Goal: Task Accomplishment & Management: Complete application form

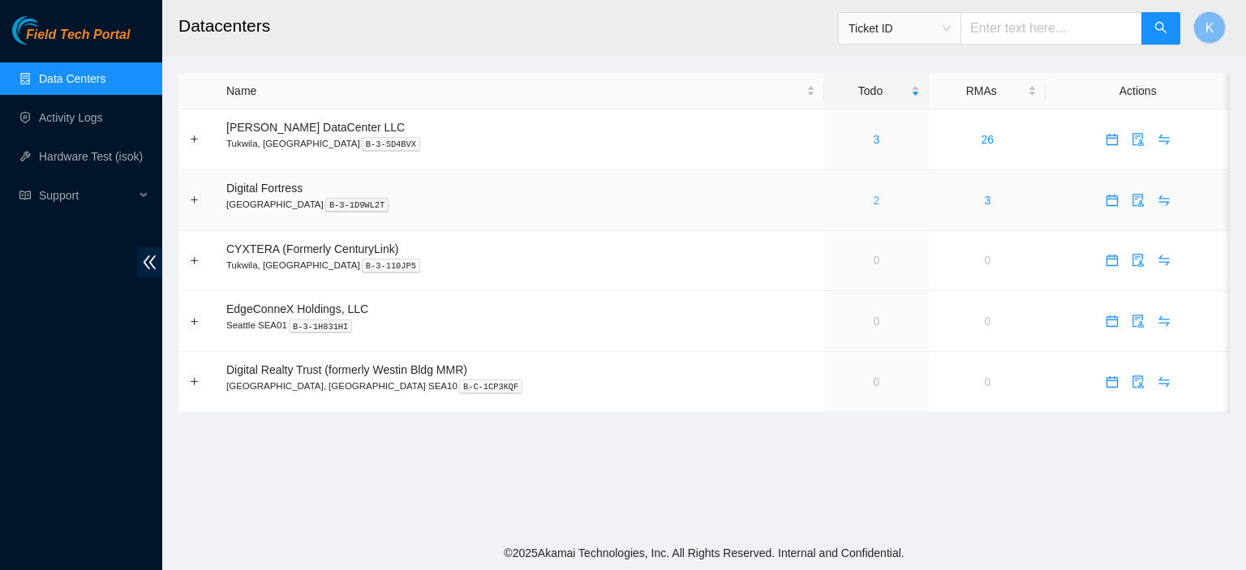
click at [874, 199] on link "2" at bounding box center [877, 200] width 6 height 13
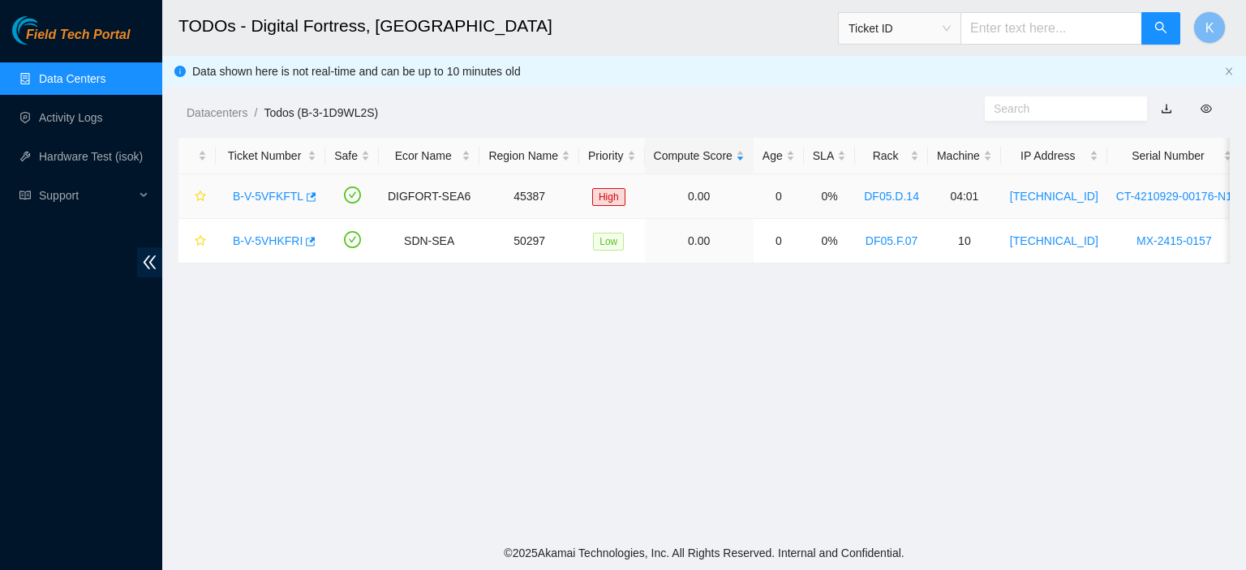
click at [273, 198] on link "B-V-5VFKFTL" at bounding box center [268, 196] width 71 height 13
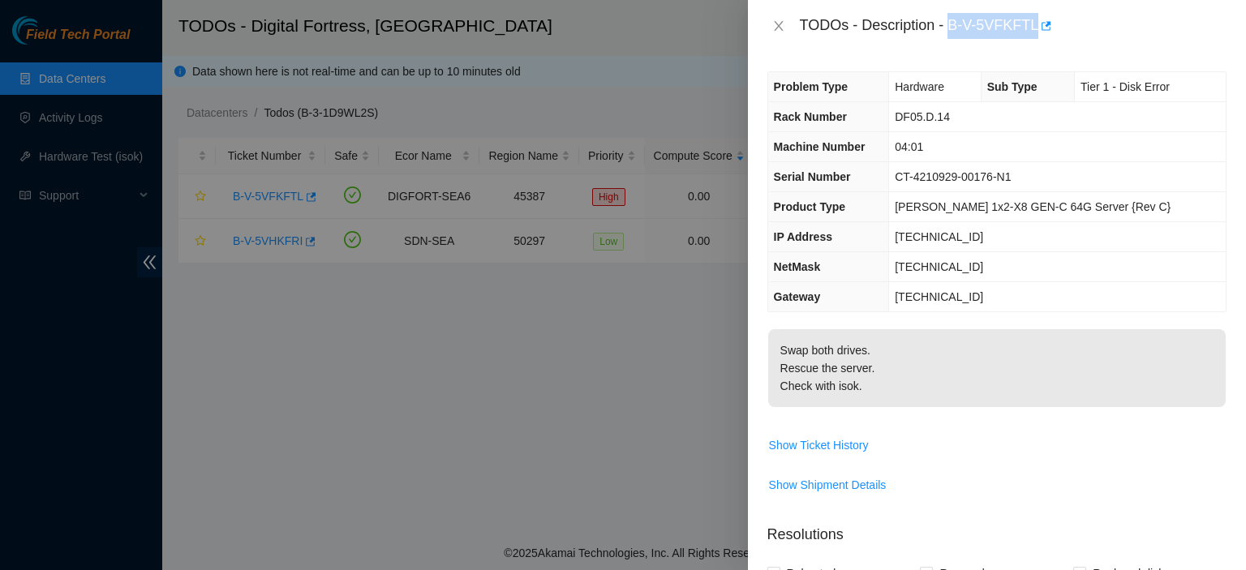
drag, startPoint x: 1034, startPoint y: 24, endPoint x: 947, endPoint y: 34, distance: 87.4
click at [947, 34] on div "TODOs - Description - B-V-5VFKFTL" at bounding box center [1013, 26] width 427 height 26
copy div "B-V-5VFKFTL"
click at [591, 286] on div at bounding box center [623, 285] width 1246 height 570
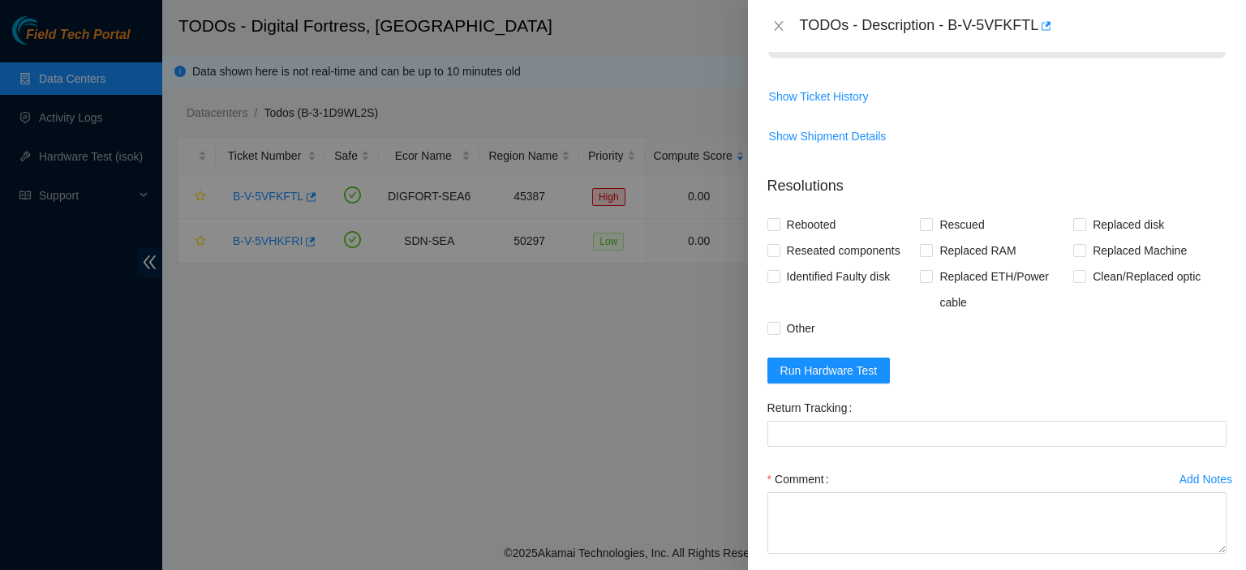
scroll to position [312, 0]
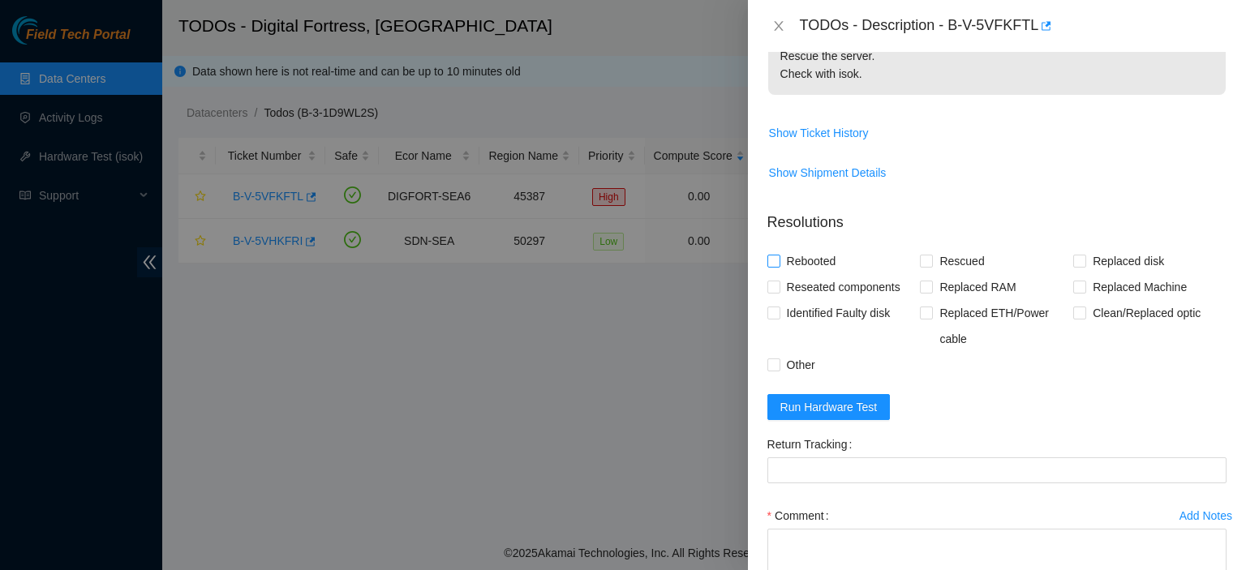
click at [767, 257] on input "Rebooted" at bounding box center [772, 260] width 11 height 11
checkbox input "true"
click at [922, 257] on input "Rescued" at bounding box center [925, 260] width 11 height 11
checkbox input "true"
click at [778, 359] on input "Other" at bounding box center [772, 364] width 11 height 11
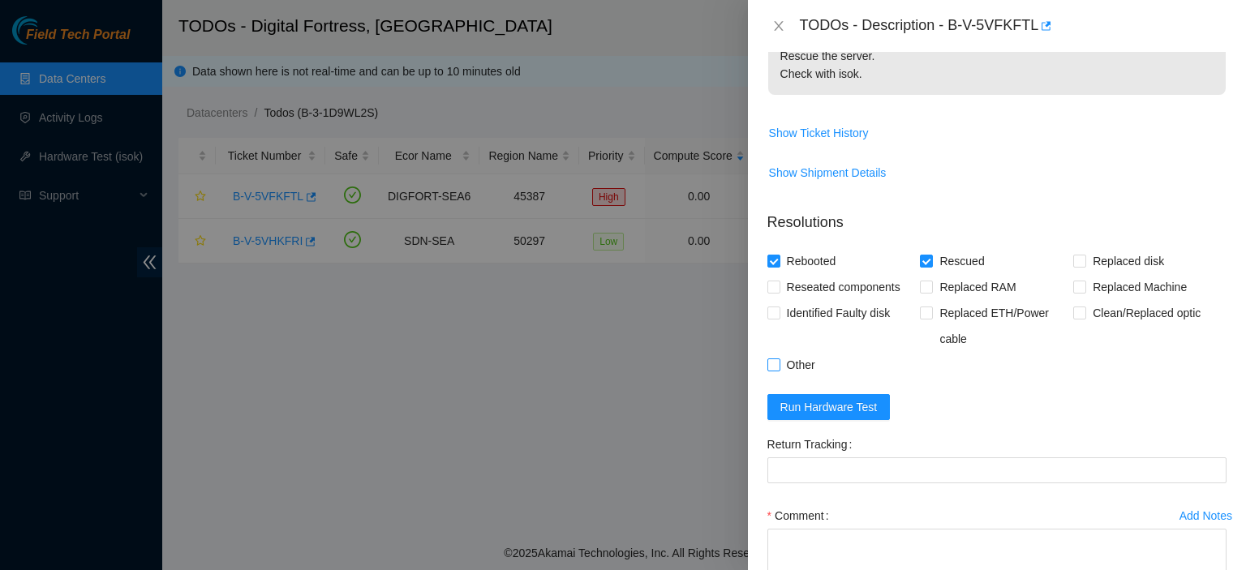
checkbox input "true"
click at [878, 405] on button "Run Hardware Test" at bounding box center [828, 407] width 123 height 26
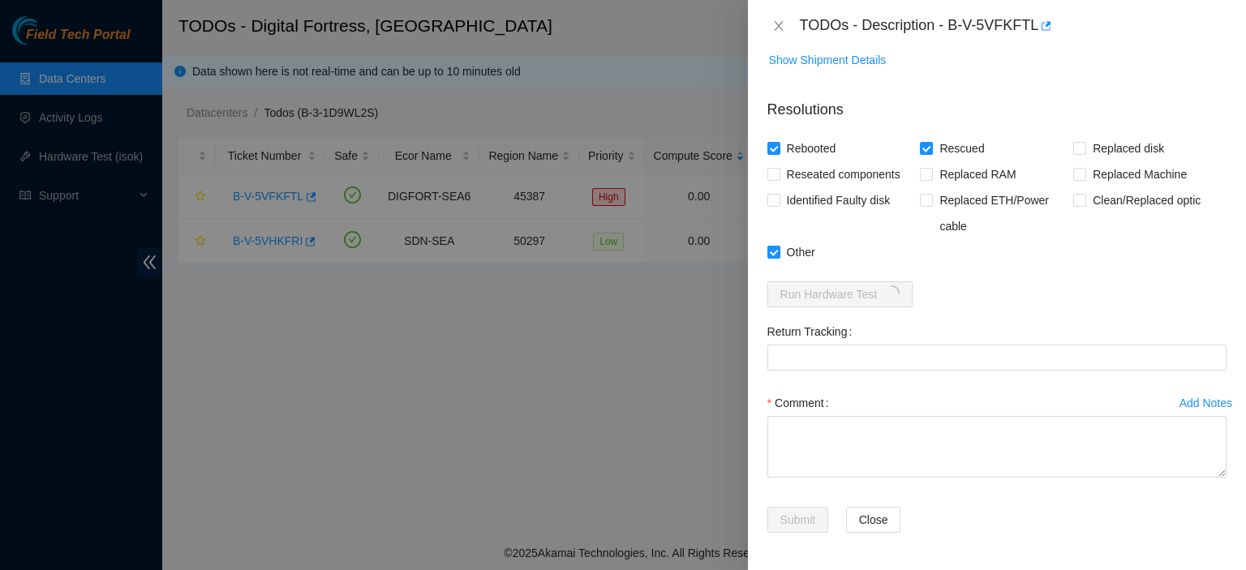
click at [954, 535] on div "Submit Close" at bounding box center [997, 529] width 472 height 45
click at [870, 427] on textarea "Comment" at bounding box center [996, 447] width 459 height 62
paste textarea "kbbyrne23@gmail.com - akak has completed your request (B-V-5VFKFTL) Message fro…"
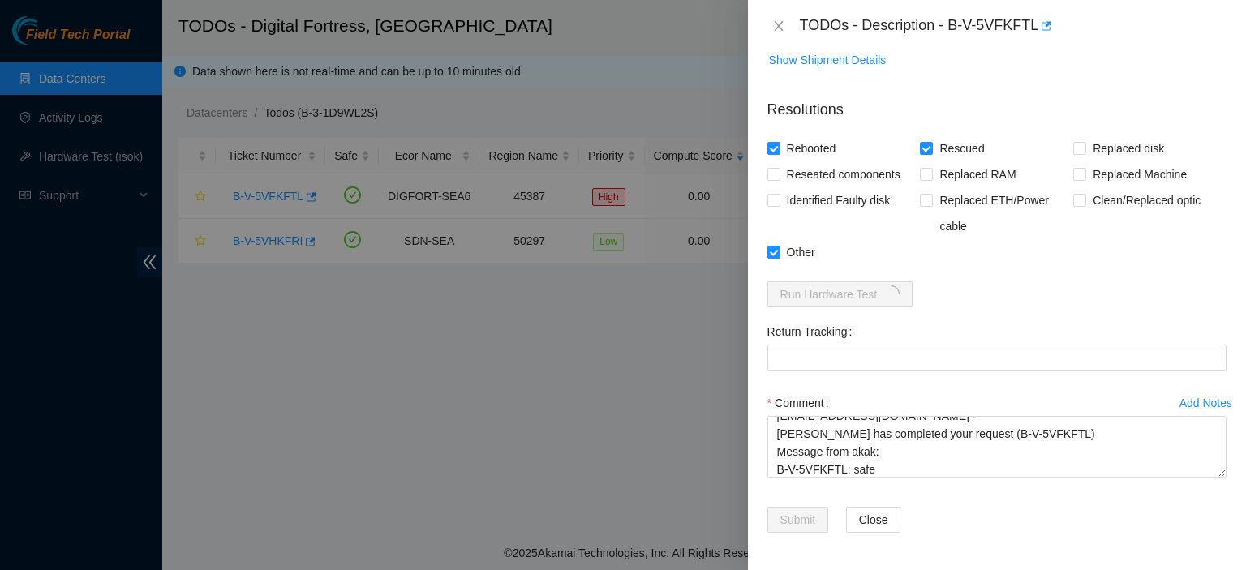
scroll to position [0, 0]
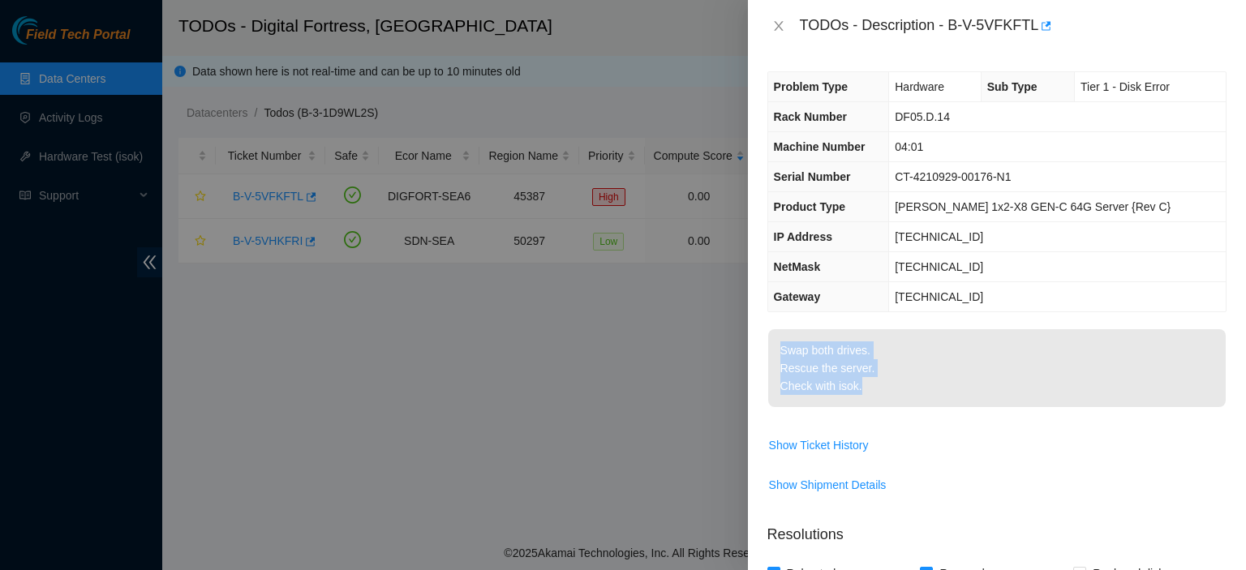
drag, startPoint x: 775, startPoint y: 350, endPoint x: 929, endPoint y: 414, distance: 166.2
click at [929, 414] on span "Swap both drives. Rescue the server. Check with isok." at bounding box center [996, 373] width 457 height 89
copy p "Swap both drives. Rescue the server. Check with isok."
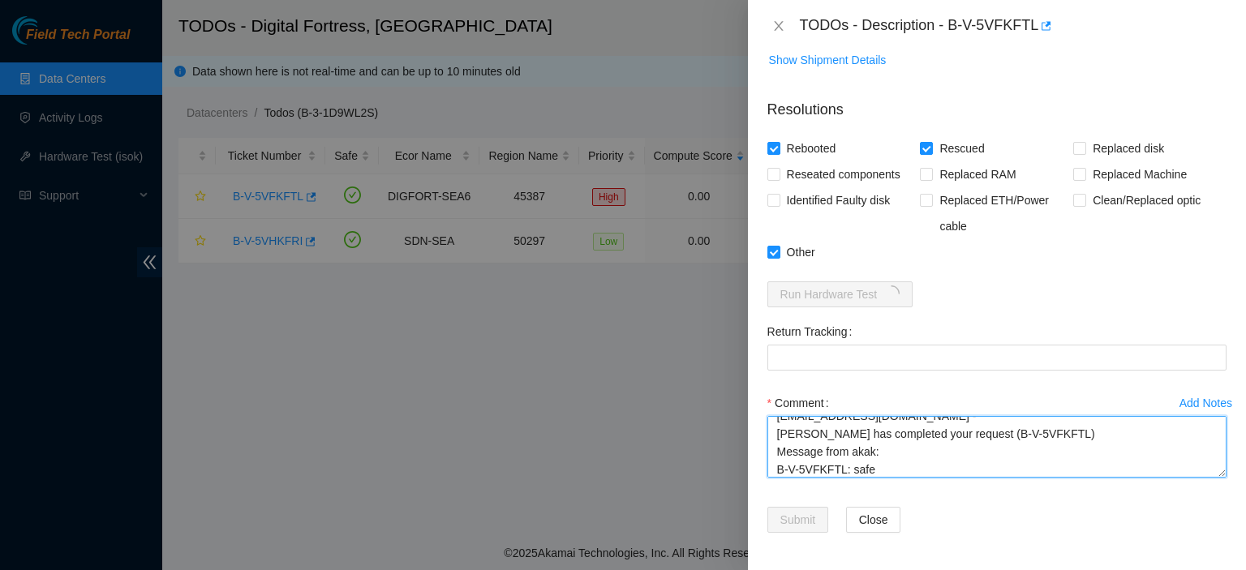
click at [886, 467] on textarea "kbbyrne23@gmail.com - akak has completed your request (B-V-5VFKFTL) Message fro…" at bounding box center [996, 447] width 459 height 62
paste textarea "Swap both drives. Rescue the server. Check with isok."
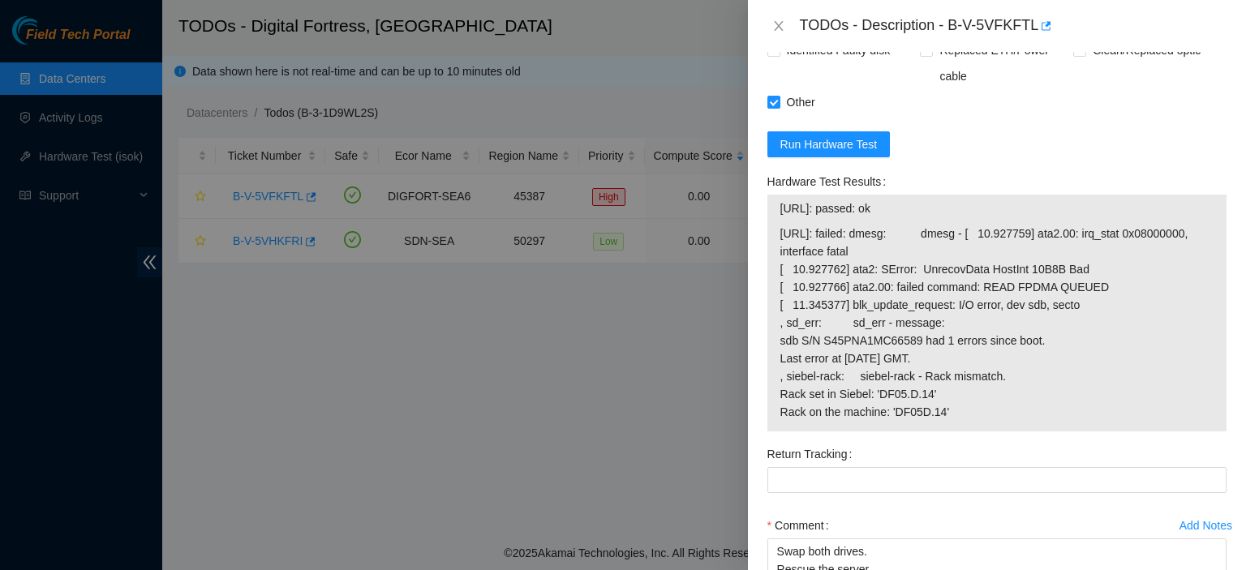
scroll to position [582, 0]
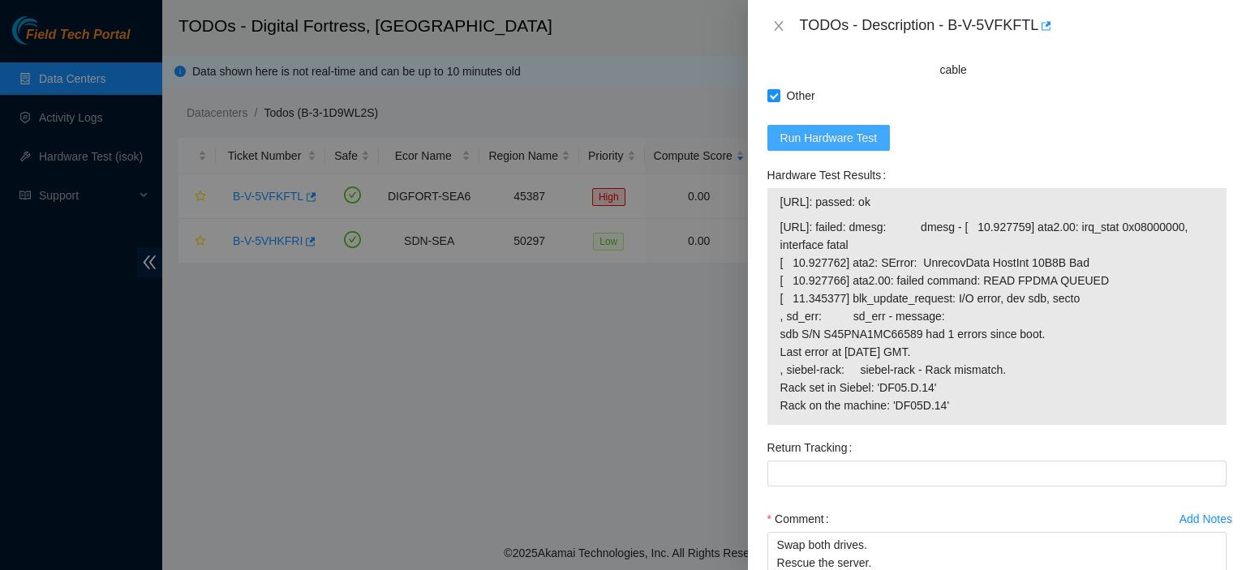
click at [856, 135] on span "Run Hardware Test" at bounding box center [828, 138] width 97 height 18
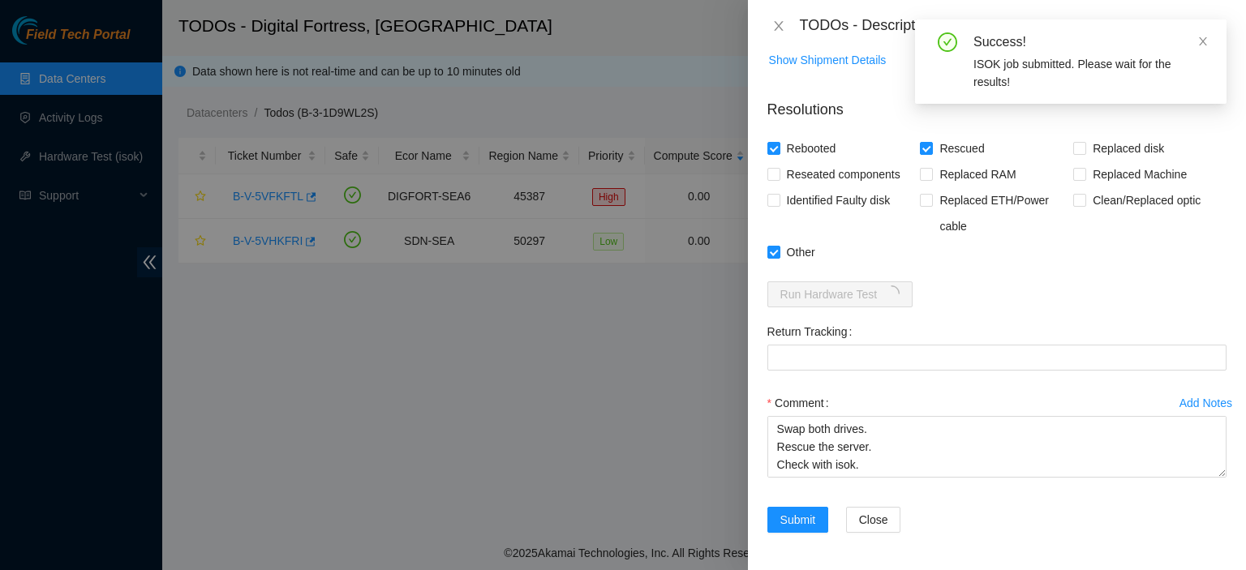
click at [928, 294] on form "Resolutions Rebooted Rescued Replaced disk Reseated components Replaced RAM Rep…" at bounding box center [996, 319] width 459 height 466
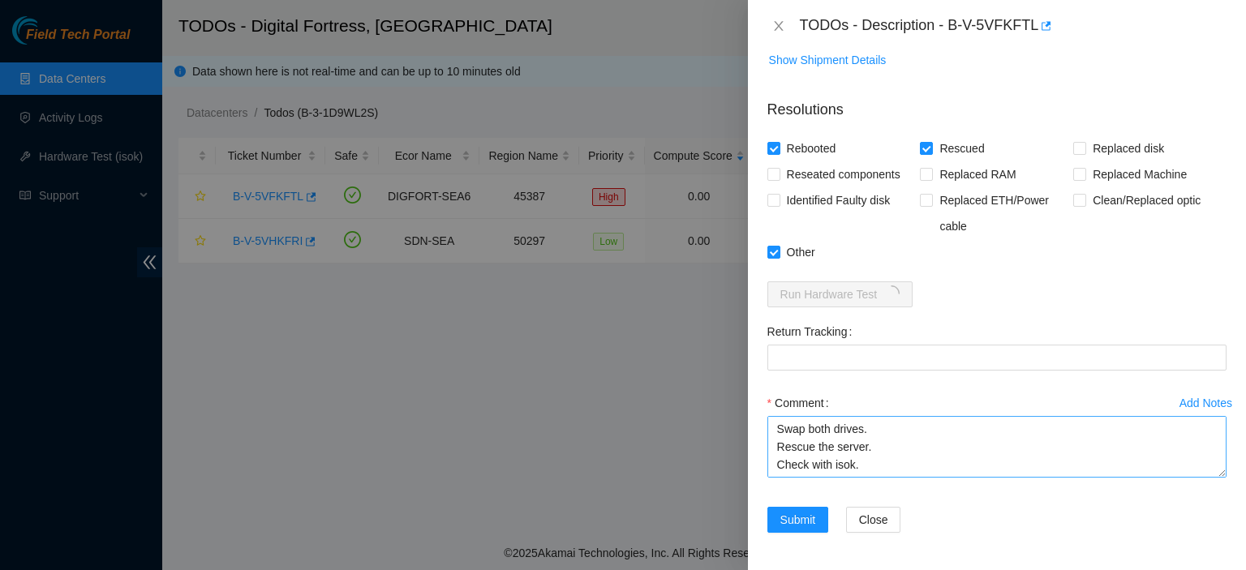
scroll to position [582, 0]
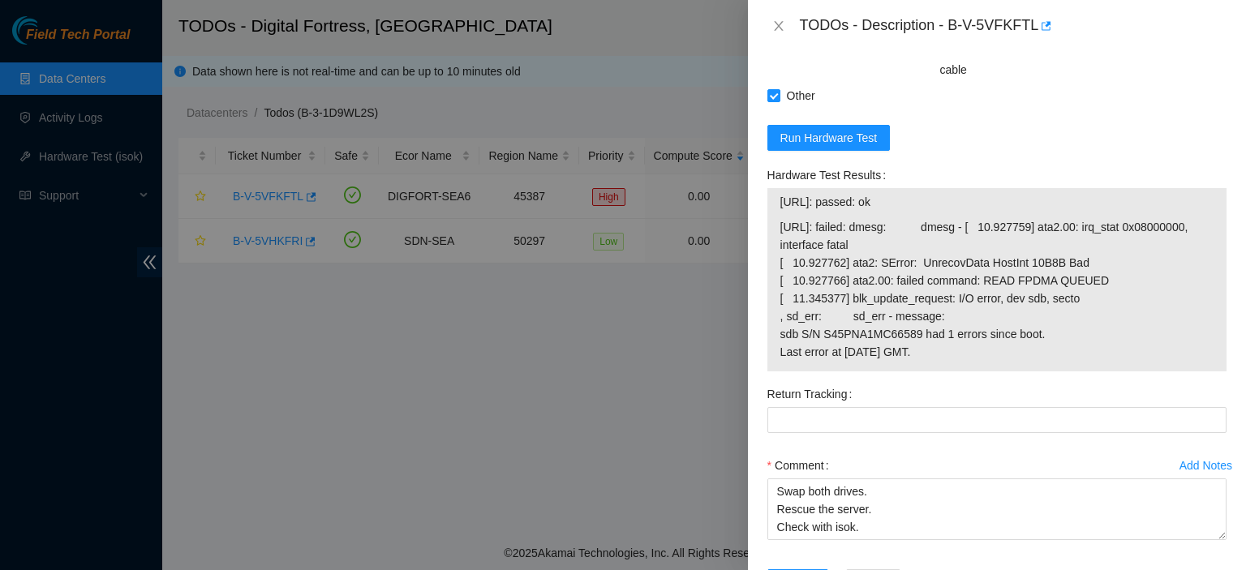
drag, startPoint x: 1009, startPoint y: 350, endPoint x: 782, endPoint y: 224, distance: 259.6
click at [782, 224] on span "23.202.115.11: failed: dmesg: dmesg - [ 10.927759] ata2.00: irq_stat 0x08000000…" at bounding box center [996, 289] width 433 height 143
copy span "23.202.115.11: failed: dmesg: dmesg - [ 10.927759] ata2.00: irq_stat 0x08000000…"
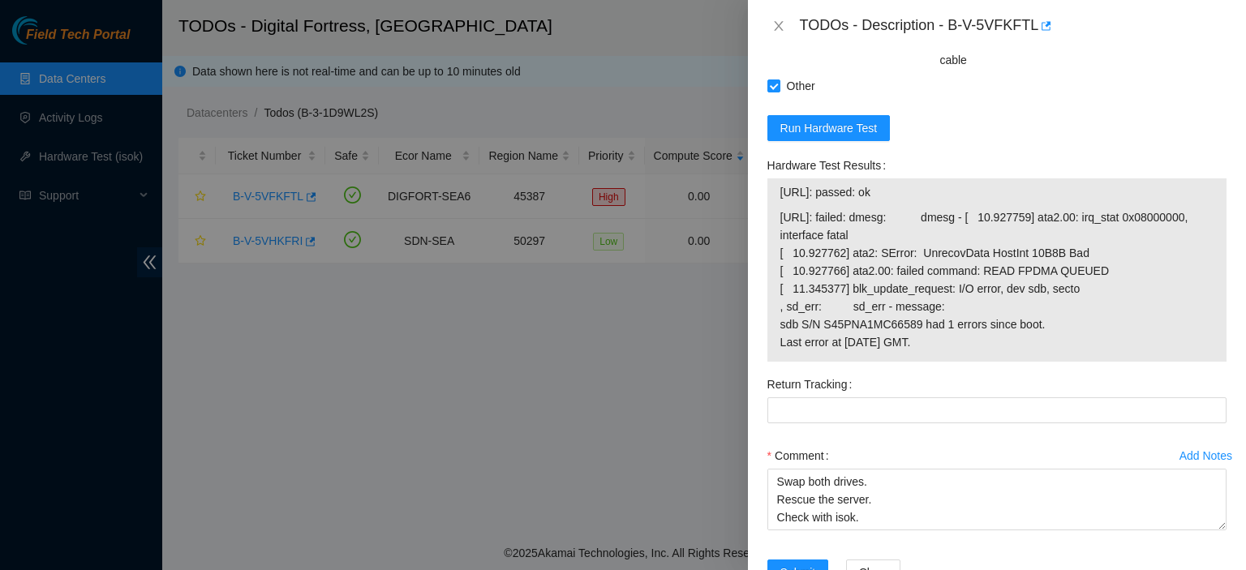
scroll to position [643, 0]
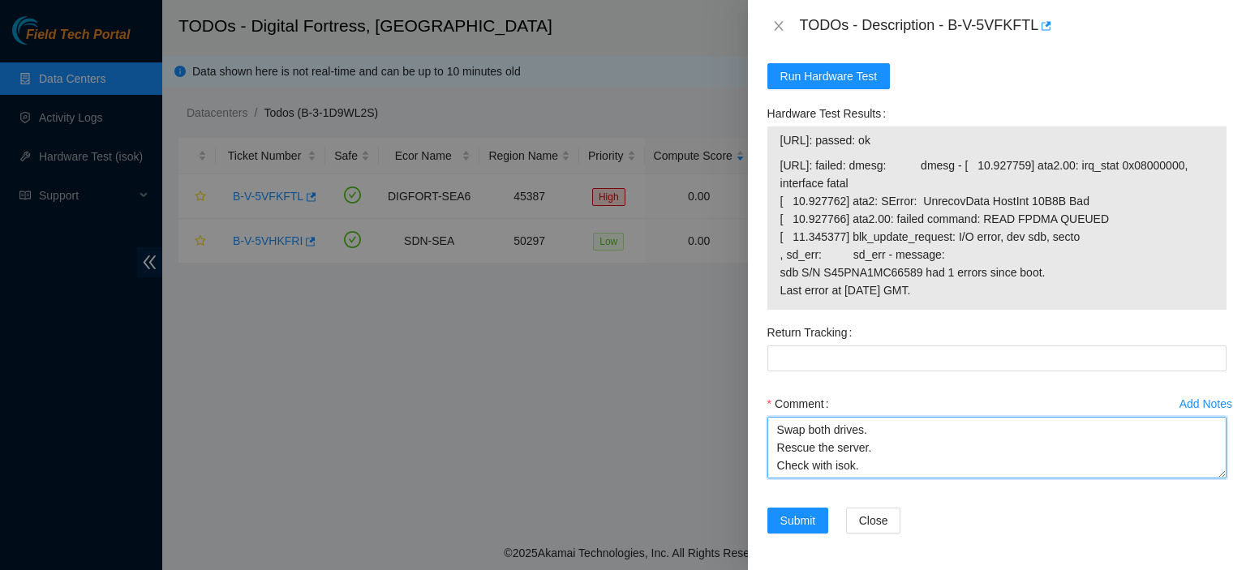
click at [970, 463] on textarea "kbbyrne23@gmail.com - akak has completed your request (B-V-5VFKFTL) Message fro…" at bounding box center [996, 448] width 459 height 62
paste textarea "23.202.115.11: failed: dmesg: dmesg - [ 10.927759] ata2.00: irq_stat 0x08000000…"
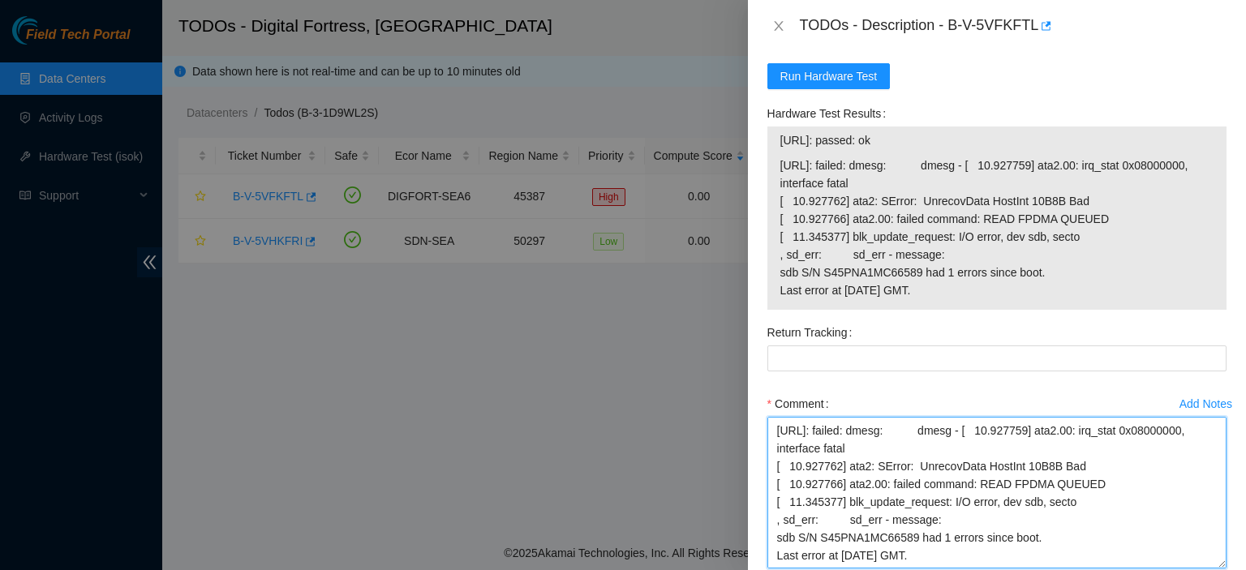
scroll to position [123, 0]
drag, startPoint x: 1206, startPoint y: 471, endPoint x: 1213, endPoint y: 561, distance: 90.3
click at [1213, 561] on div "Add Notes Comment kbbyrne23@gmail.com - akak has completed your request (B-V-5V…" at bounding box center [997, 494] width 472 height 207
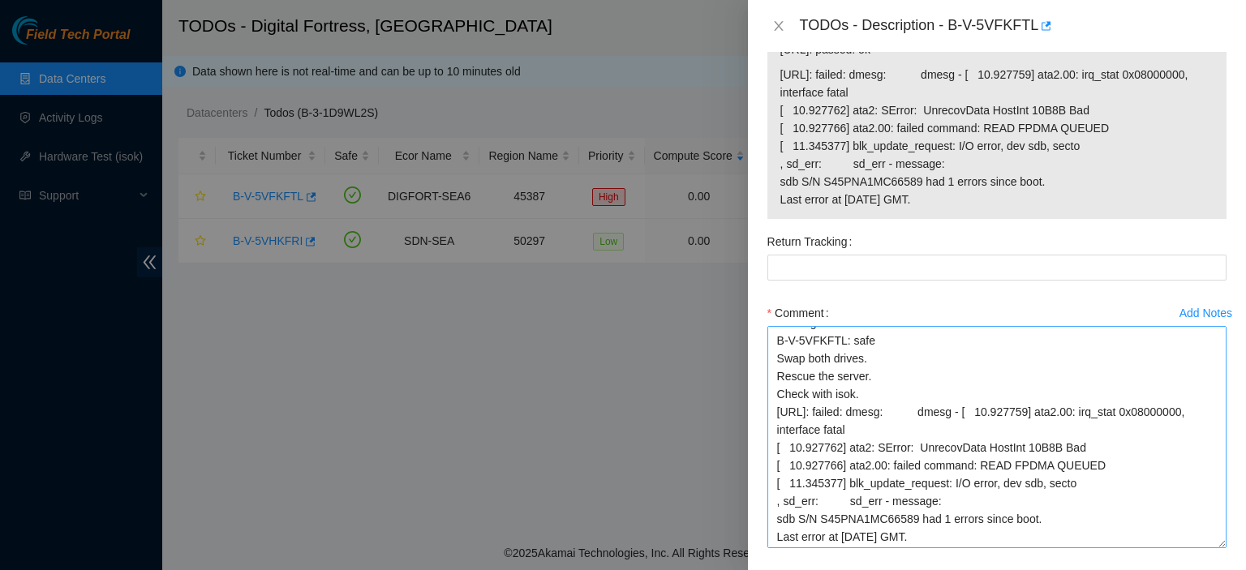
scroll to position [49, 0]
drag, startPoint x: 1205, startPoint y: 470, endPoint x: 1213, endPoint y: 544, distance: 75.1
click at [1213, 544] on textarea "kbbyrne23@gmail.com - akak has completed your request (B-V-5VFKFTL) Message fro…" at bounding box center [996, 439] width 459 height 226
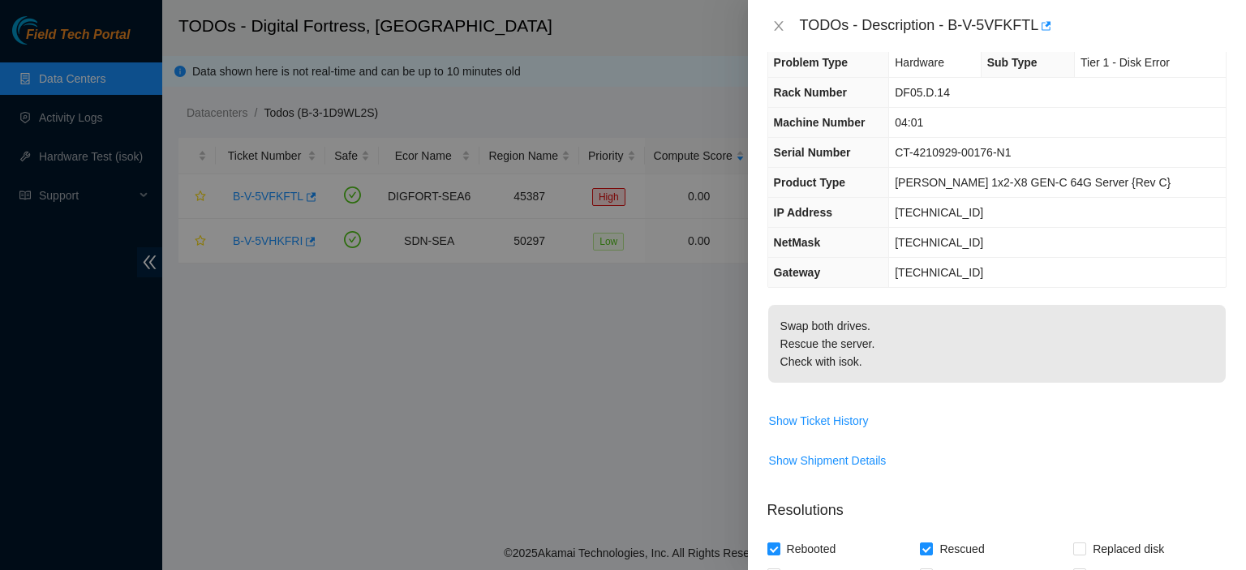
scroll to position [148, 0]
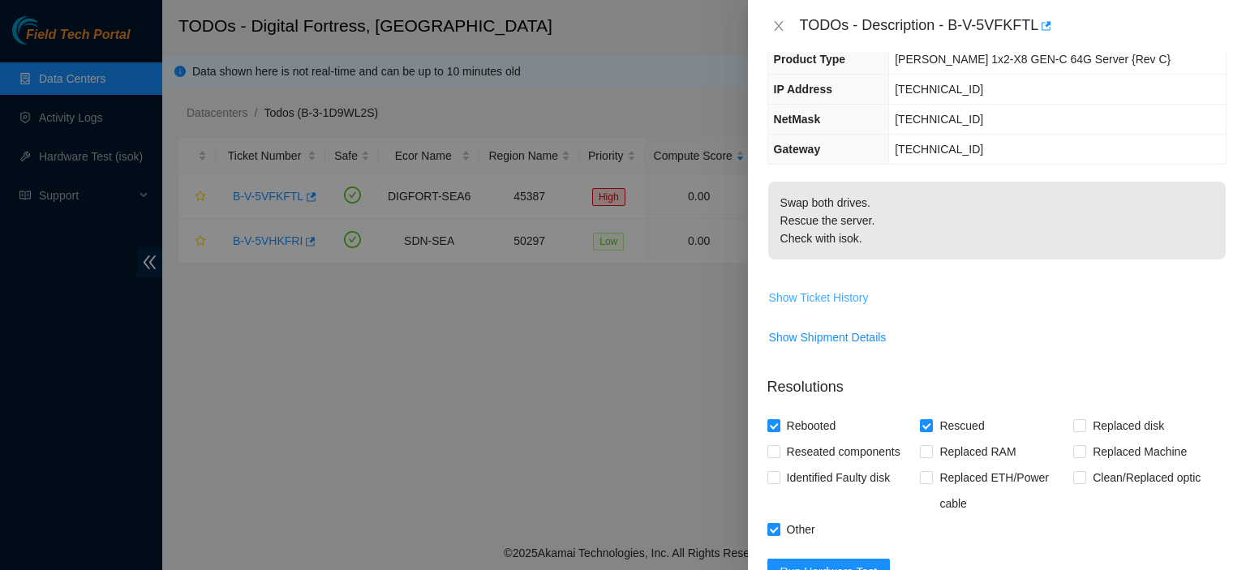
click at [838, 293] on span "Show Ticket History" at bounding box center [819, 298] width 100 height 18
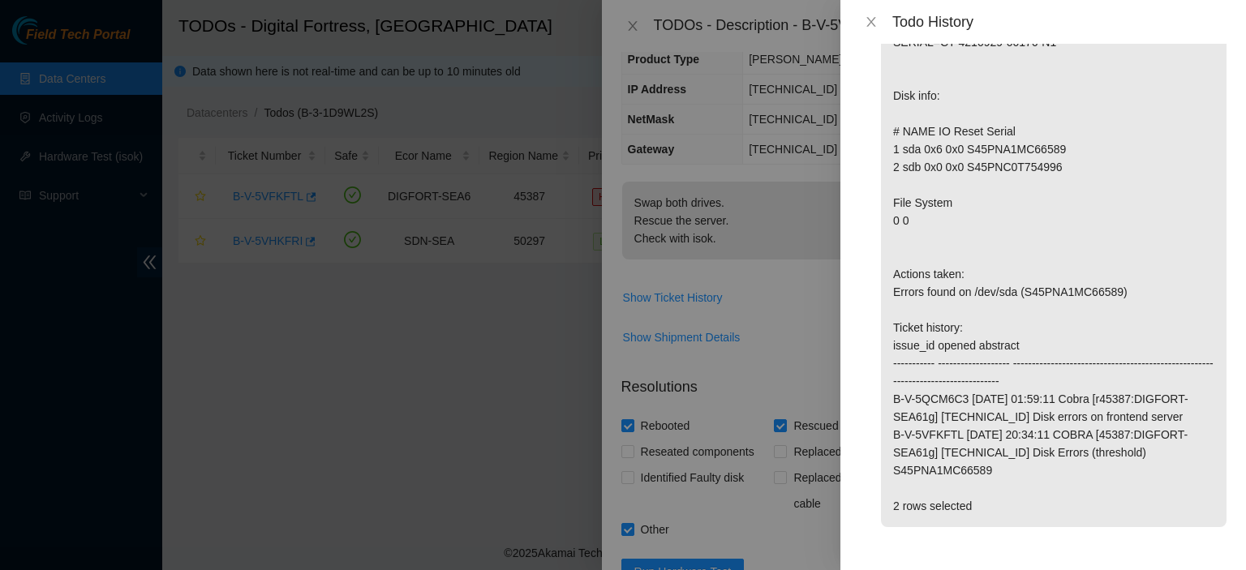
scroll to position [695, 0]
click at [749, 319] on div at bounding box center [623, 285] width 1246 height 570
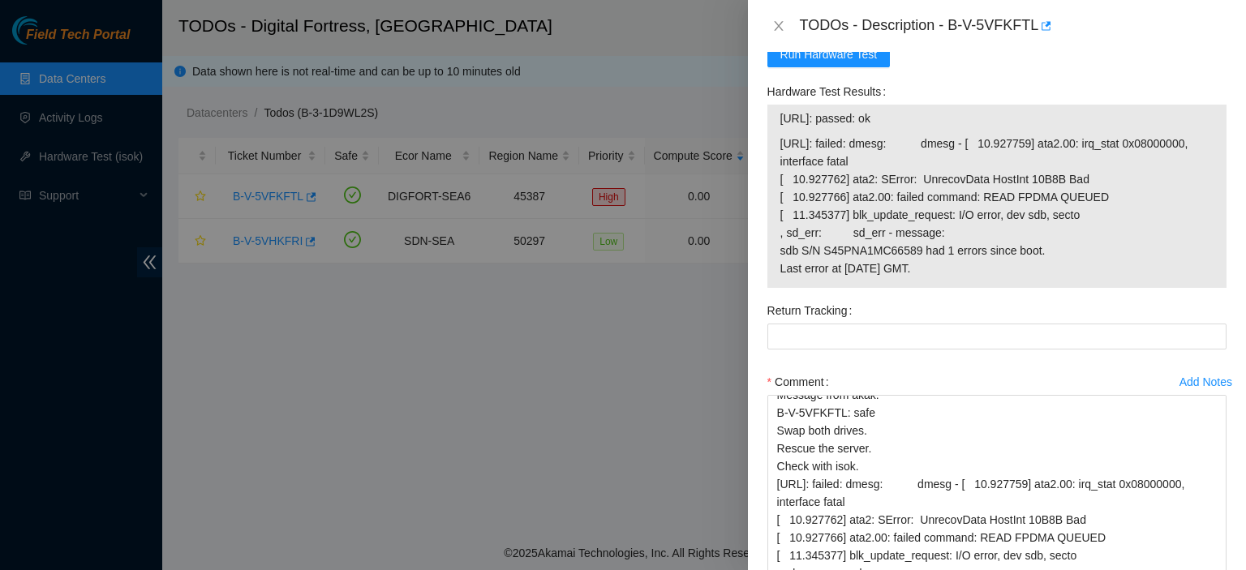
scroll to position [809, 0]
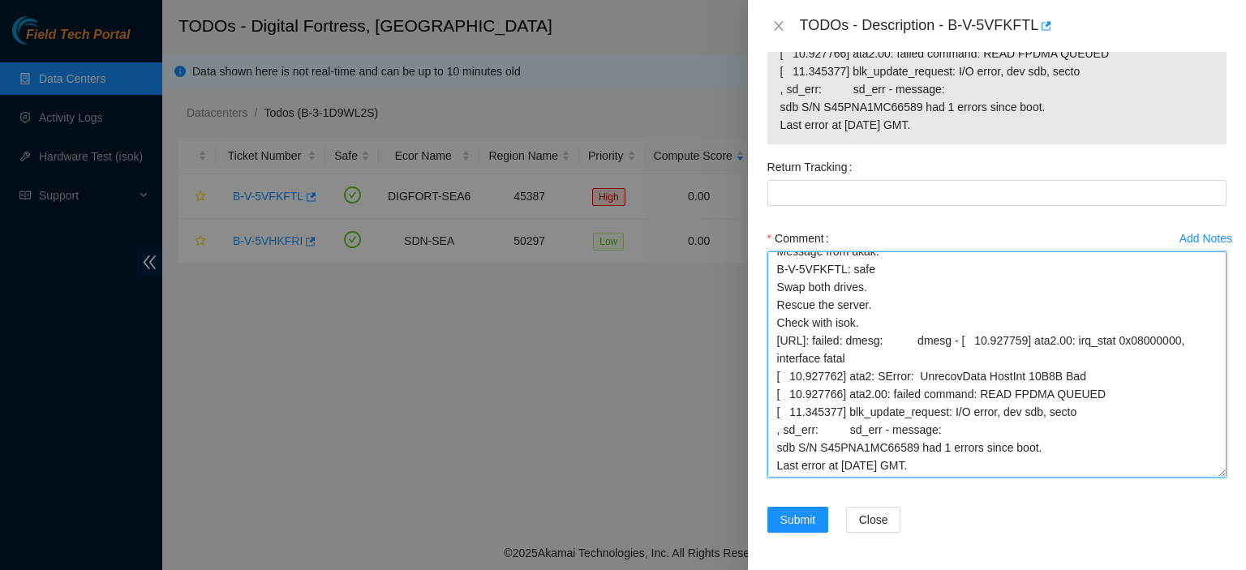
click at [1033, 473] on textarea "kbbyrne23@gmail.com - akak has completed your request (B-V-5VFKFTL) Message fro…" at bounding box center [996, 364] width 459 height 226
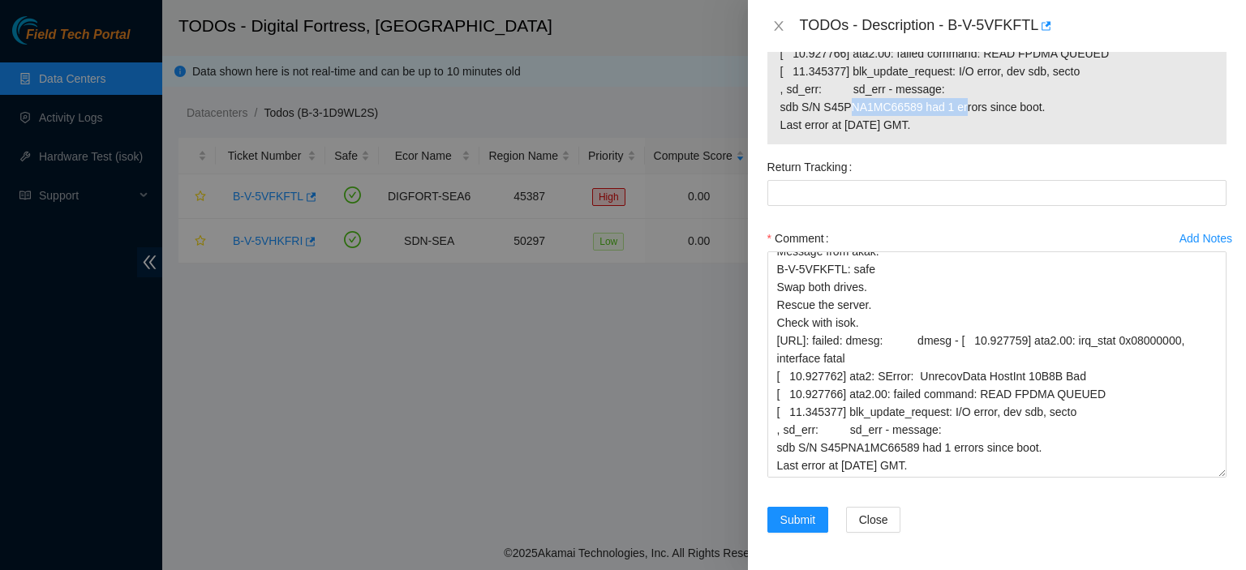
drag, startPoint x: 920, startPoint y: 106, endPoint x: 802, endPoint y: 105, distance: 117.6
click at [802, 105] on span "23.202.115.11: failed: dmesg: dmesg - [ 10.927759] ata2.00: irq_stat 0x08000000…" at bounding box center [996, 62] width 433 height 143
copy span "S/N S45PNA1MC66589"
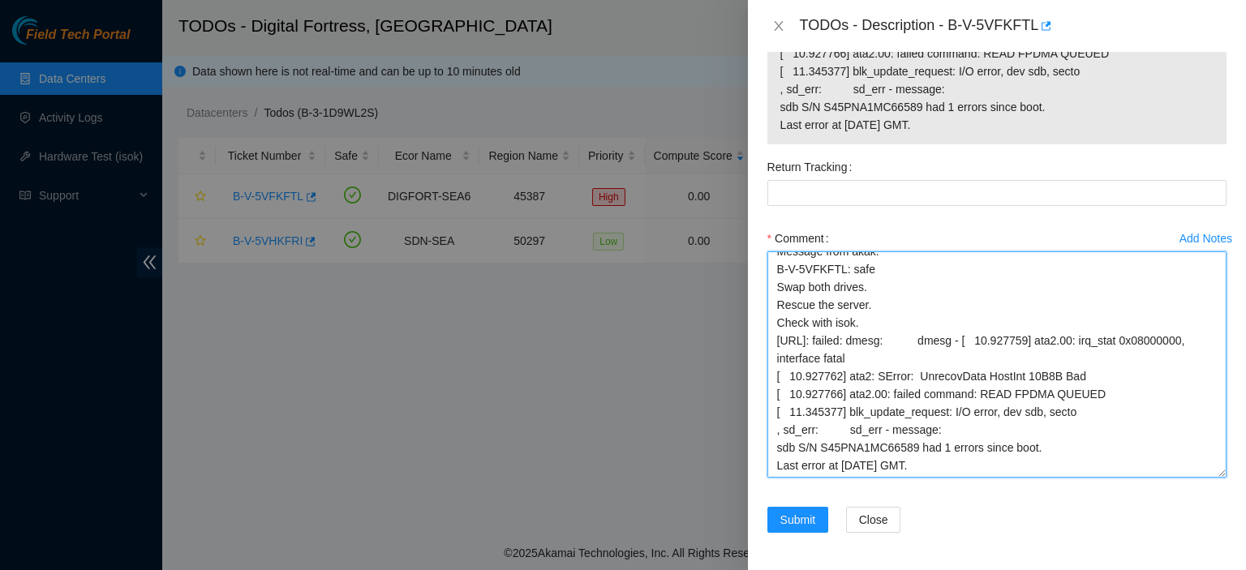
click at [1017, 470] on textarea "kbbyrne23@gmail.com - akak has completed your request (B-V-5VFKFTL) Message fro…" at bounding box center [996, 364] width 459 height 226
paste textarea "S/N S45PNA1MC66589"
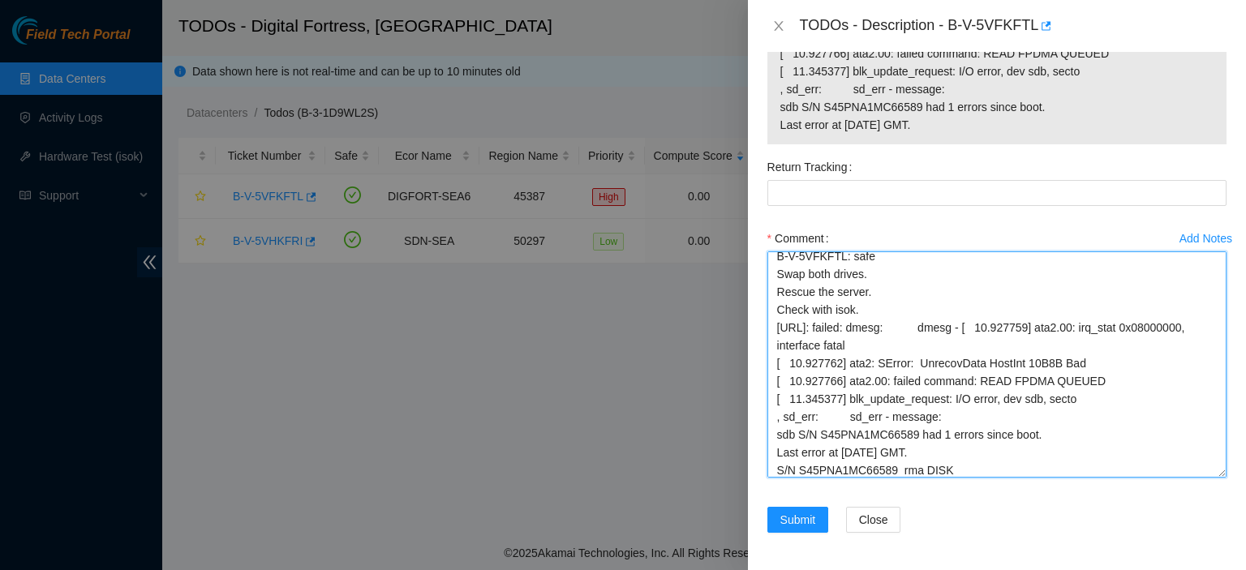
type textarea "kbbyrne23@gmail.com - akak has completed your request (B-V-5VFKFTL) Message fro…"
click at [1204, 370] on textarea "kbbyrne23@gmail.com - akak has completed your request (B-V-5VFKFTL) Message fro…" at bounding box center [996, 364] width 459 height 226
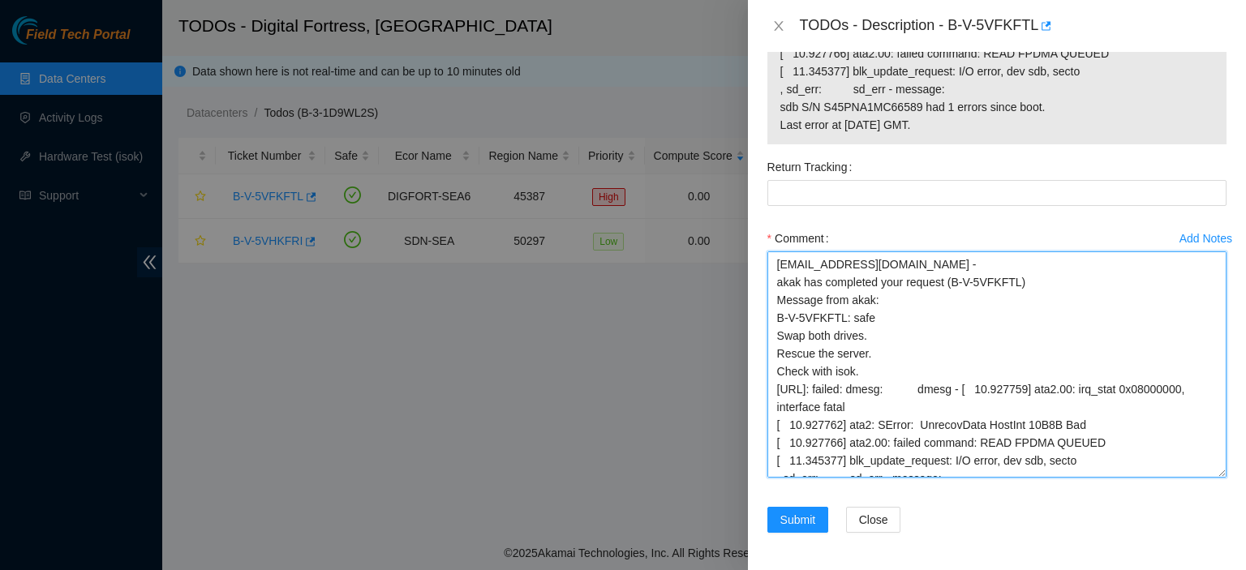
scroll to position [67, 0]
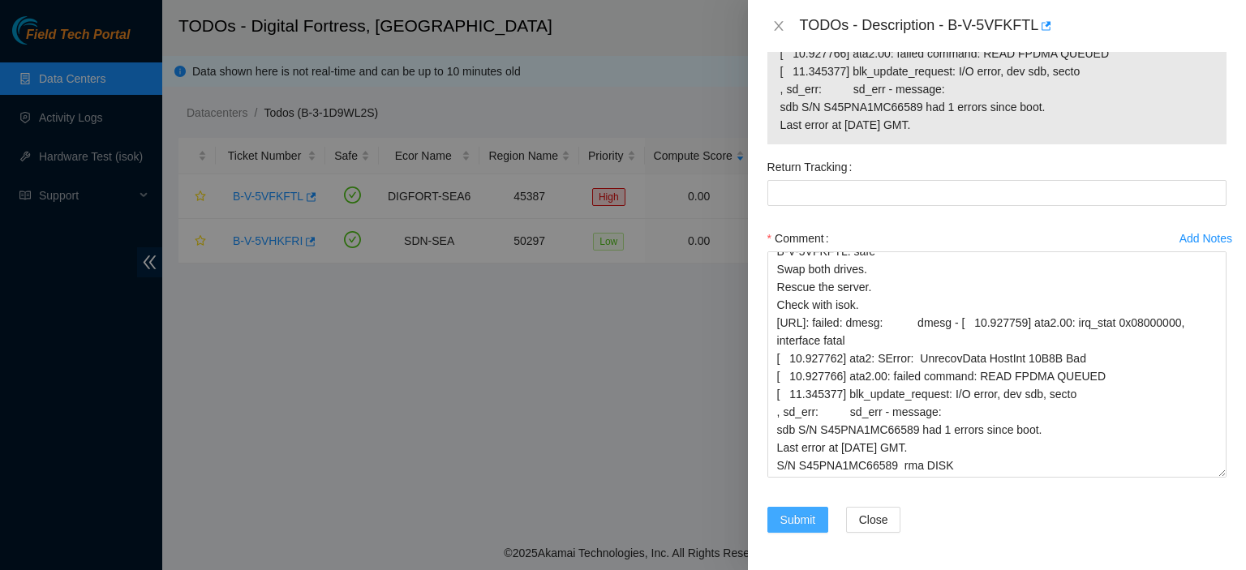
click at [788, 518] on span "Submit" at bounding box center [798, 520] width 36 height 18
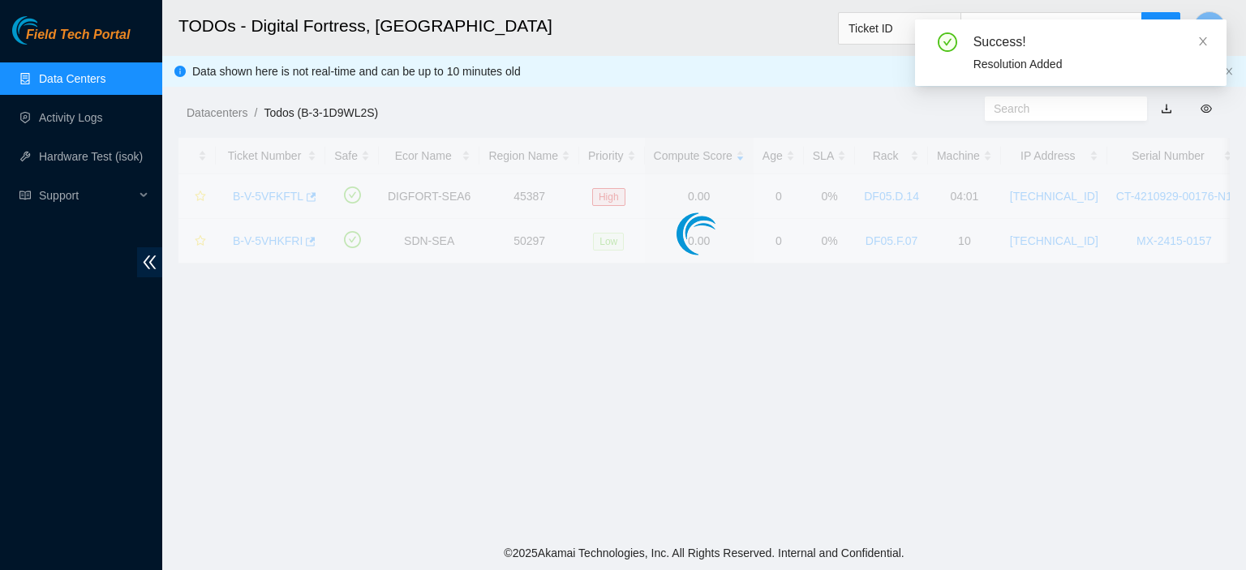
scroll to position [499, 0]
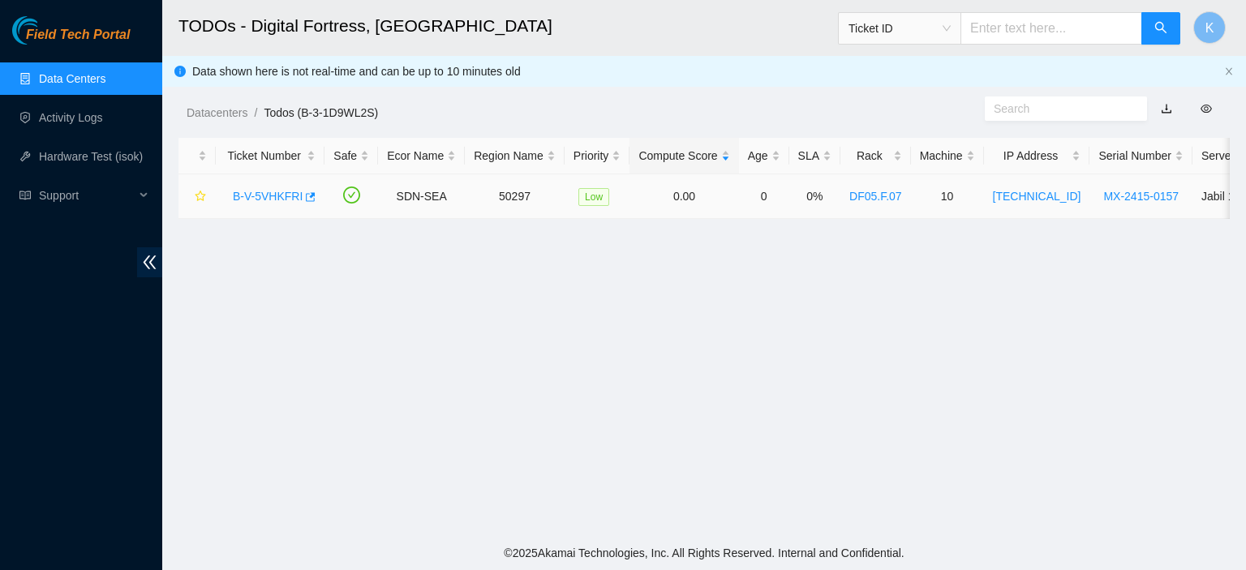
click at [268, 194] on link "B-V-5VHKFRI" at bounding box center [268, 196] width 70 height 13
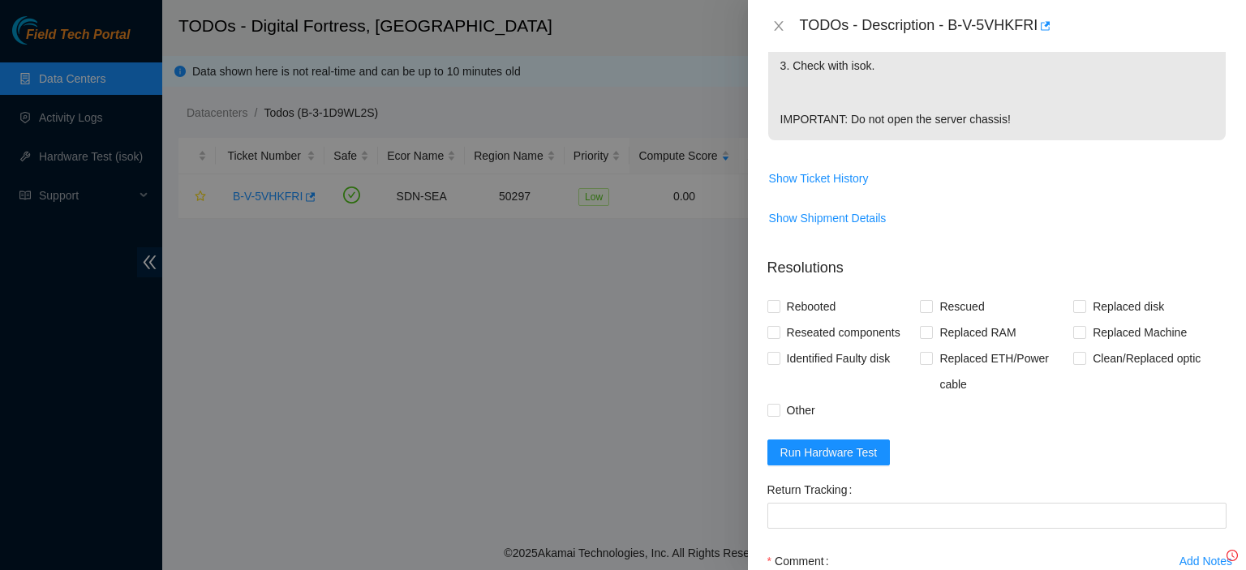
scroll to position [692, 0]
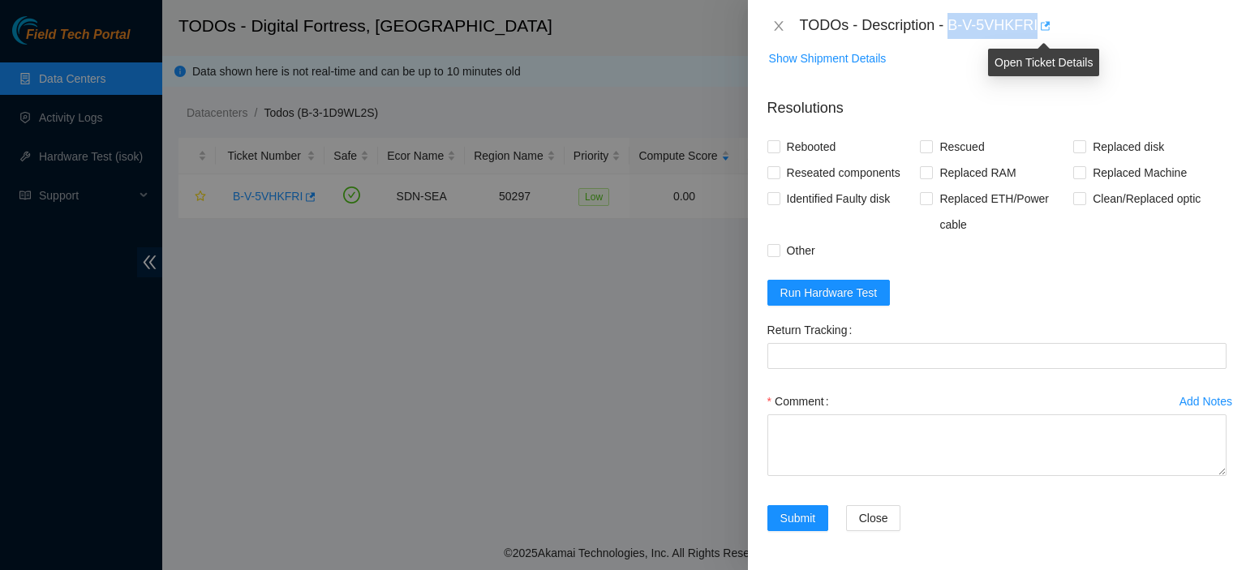
drag, startPoint x: 950, startPoint y: 24, endPoint x: 1037, endPoint y: 23, distance: 86.8
click at [1037, 23] on div "TODOs - Description - B-V-5VHKFRI" at bounding box center [1013, 26] width 427 height 26
copy div "B-V-5VHKFRI"
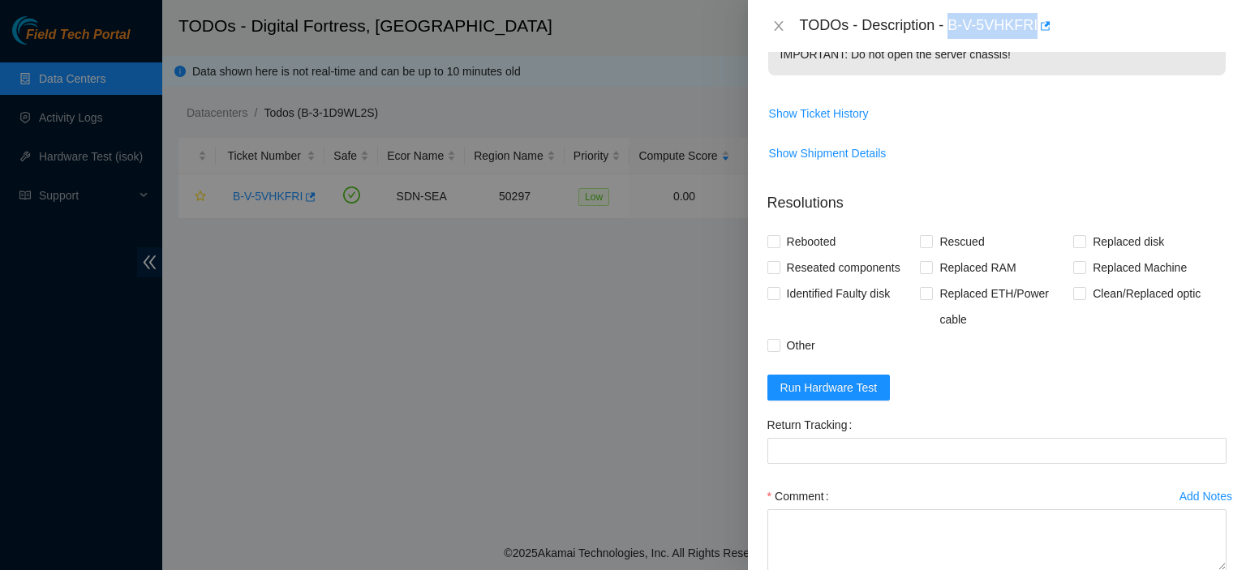
scroll to position [571, 0]
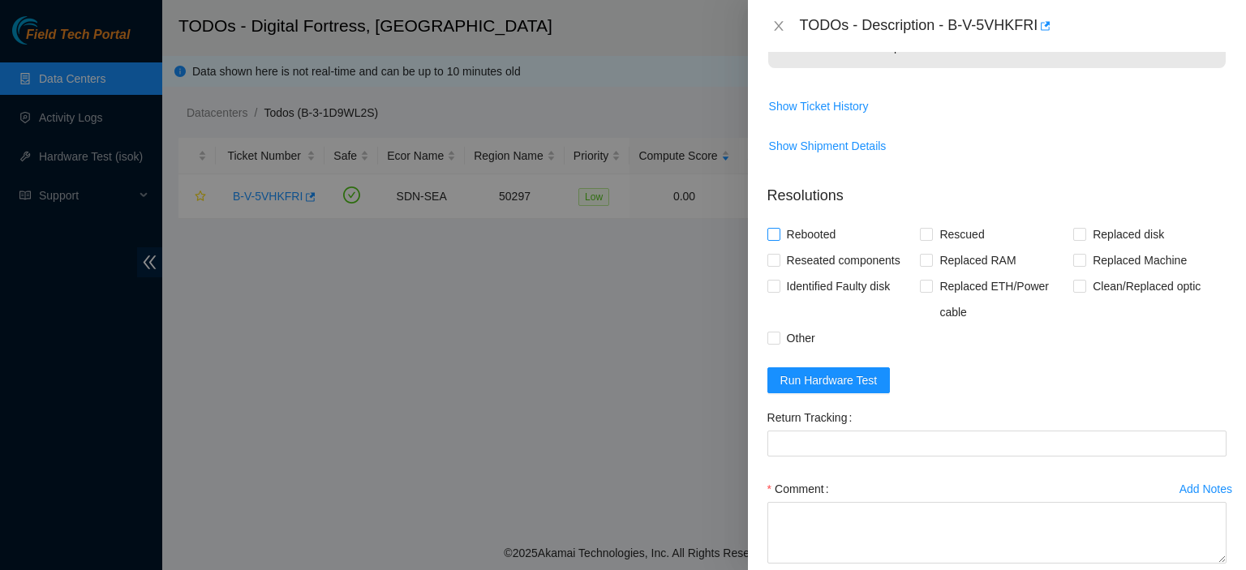
click at [780, 247] on span "Rebooted" at bounding box center [811, 234] width 62 height 26
click at [779, 239] on input "Rebooted" at bounding box center [772, 233] width 11 height 11
checkbox input "true"
click at [925, 239] on input "Rescued" at bounding box center [925, 233] width 11 height 11
checkbox input "true"
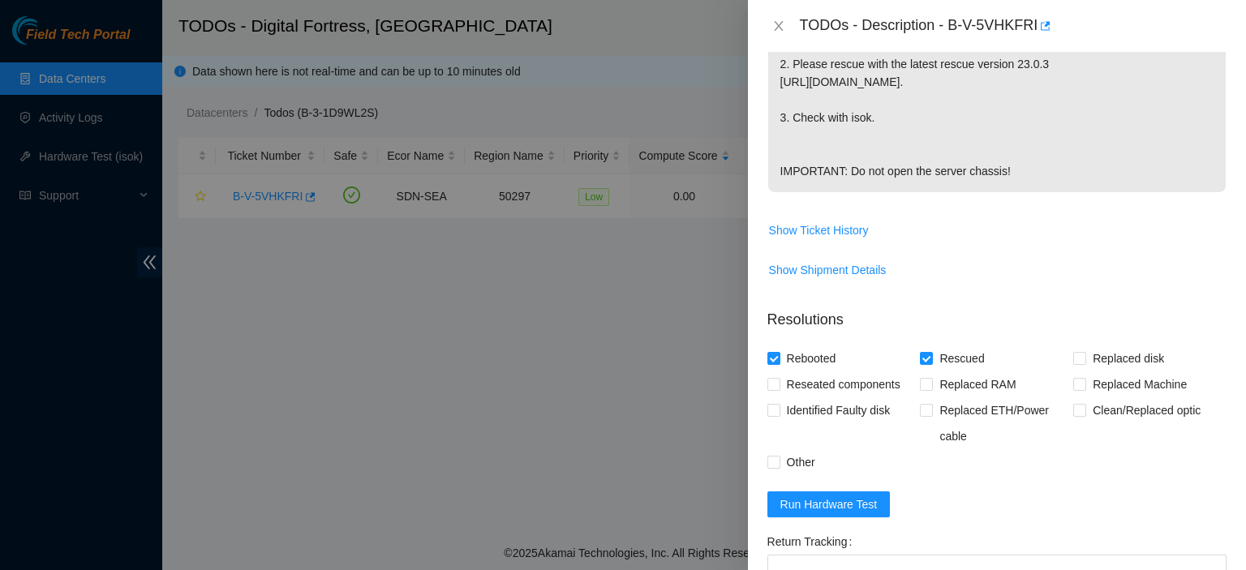
scroll to position [472, 0]
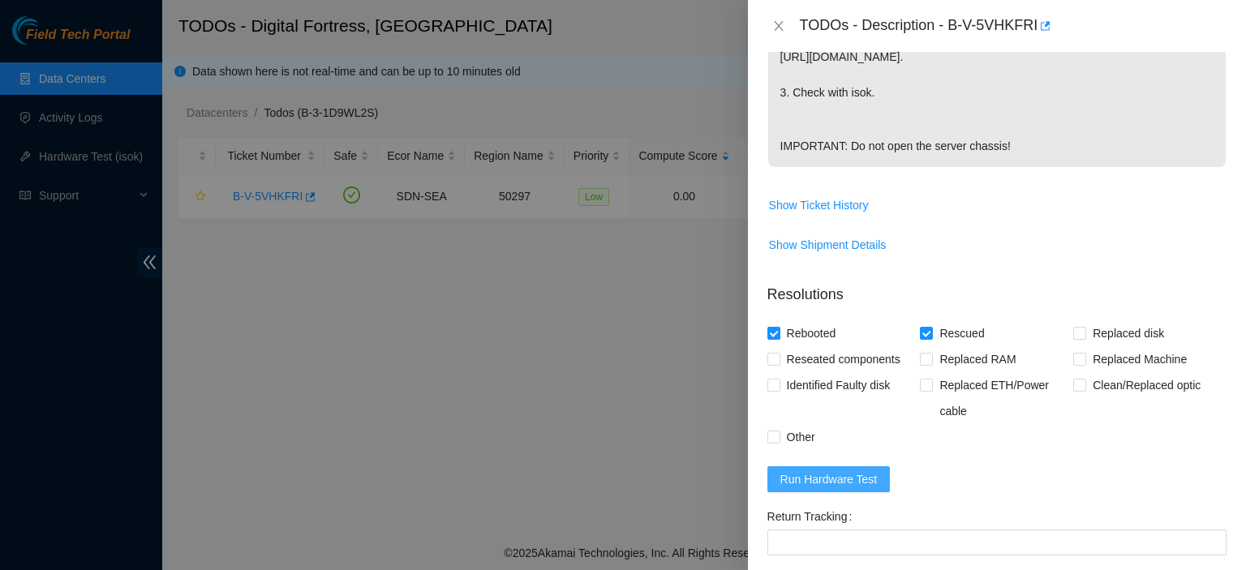
click at [803, 488] on span "Run Hardware Test" at bounding box center [828, 479] width 97 height 18
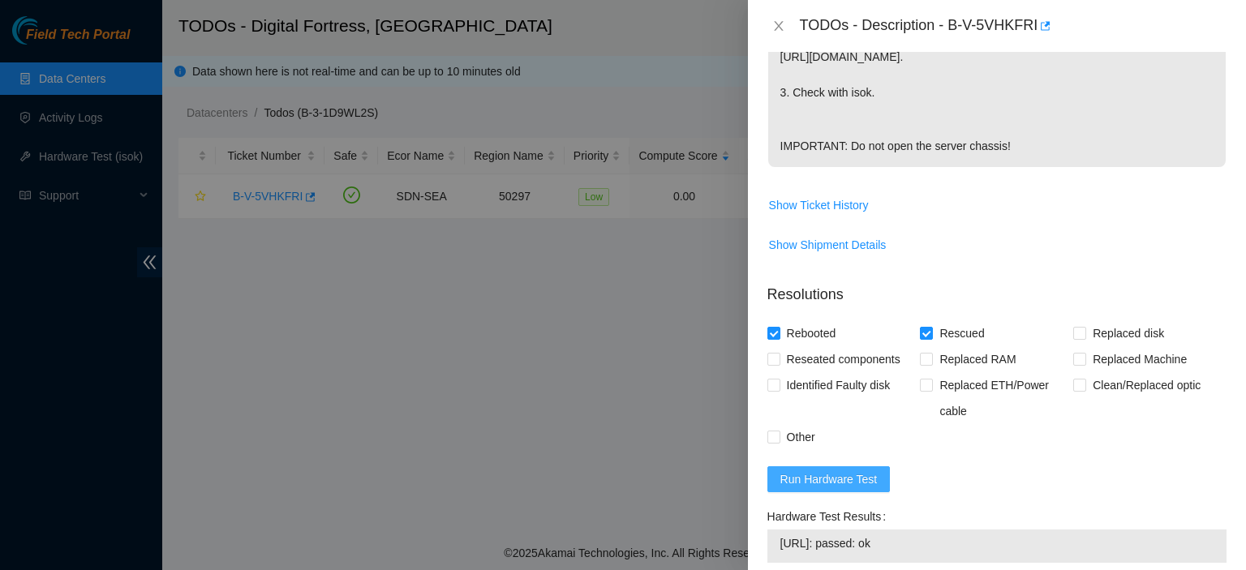
click at [803, 488] on span "Run Hardware Test" at bounding box center [828, 479] width 97 height 18
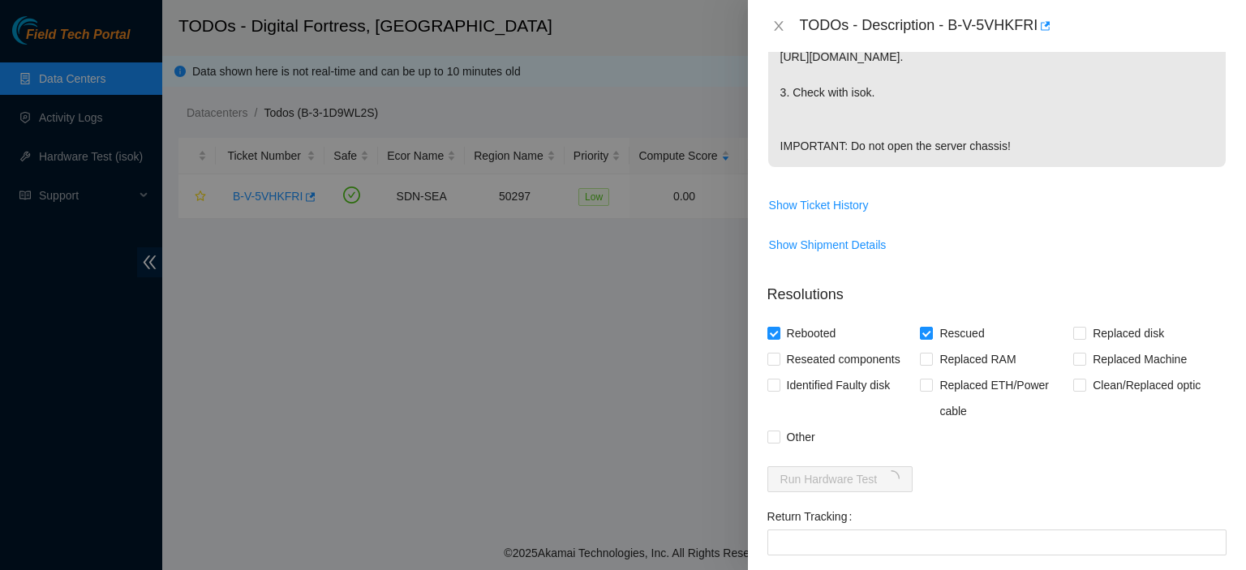
scroll to position [692, 0]
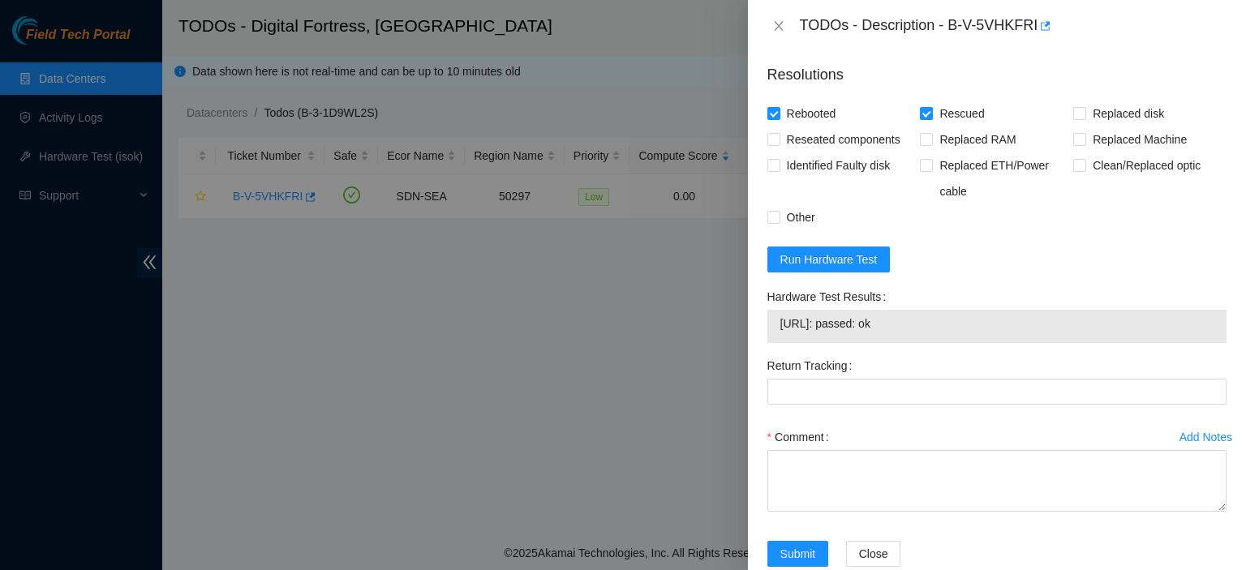
click at [883, 522] on div "Comment" at bounding box center [996, 472] width 459 height 97
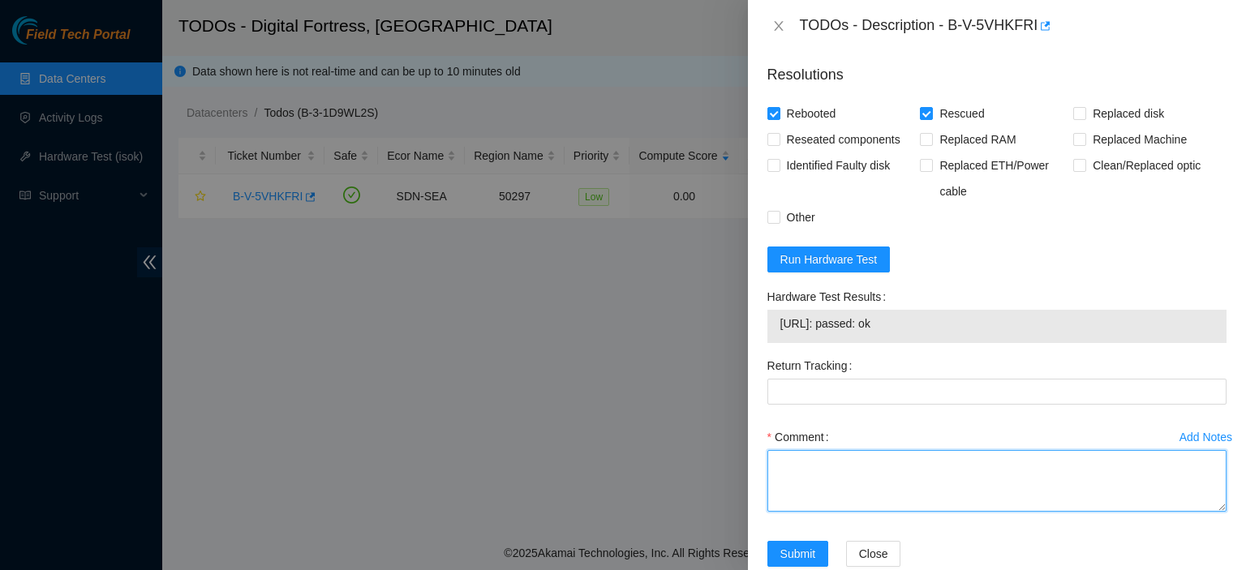
click at [811, 501] on textarea "Comment" at bounding box center [996, 481] width 459 height 62
paste textarea "kbbyrne23@gmail.com - akak has completed your request (B-V-5VHKFRI) Message fro…"
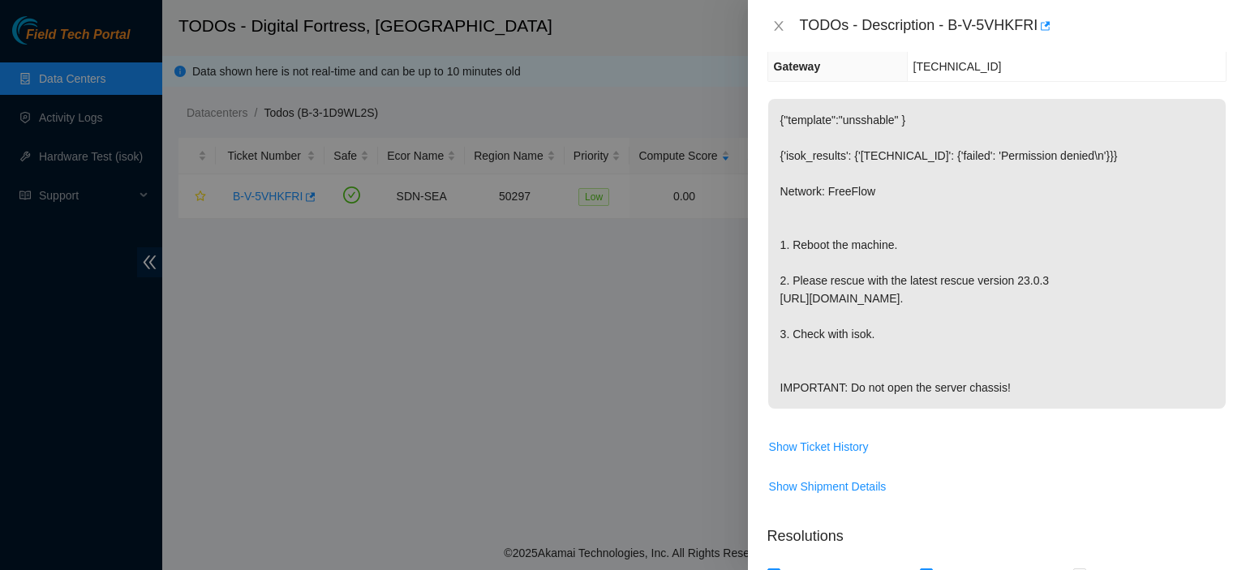
scroll to position [225, 0]
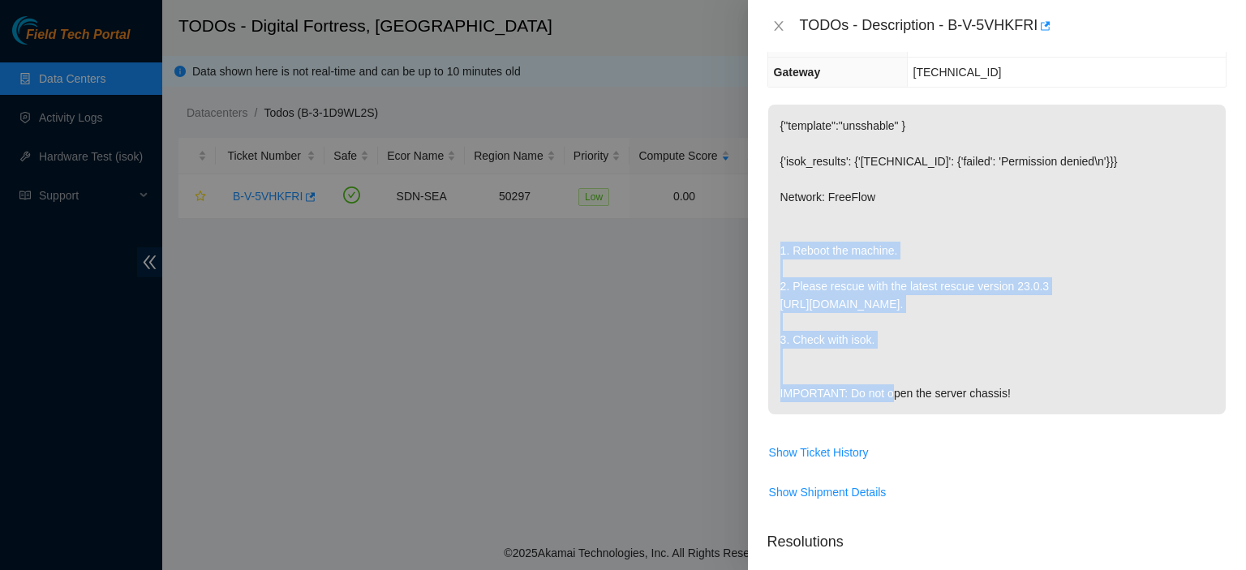
drag, startPoint x: 793, startPoint y: 247, endPoint x: 951, endPoint y: 346, distance: 186.6
click at [951, 346] on p "{"template":"unsshable" } {'isok_results': {'23.44.98.77': {'failed': 'Permissi…" at bounding box center [996, 260] width 457 height 310
copy p "Reboot the machine. 2. Please rescue with the latest rescue version 23.0.3 http…"
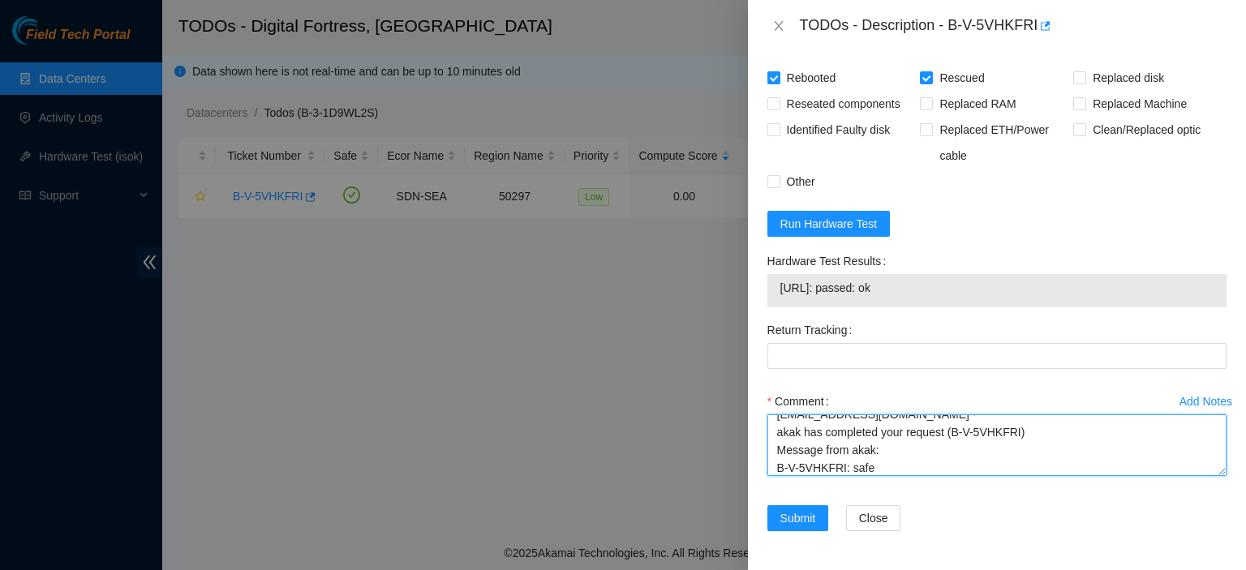
click at [1010, 470] on textarea "kbbyrne23@gmail.com - akak has completed your request (B-V-5VHKFRI) Message fro…" at bounding box center [996, 445] width 459 height 62
paste textarea "Reboot the machine. 2. Please rescue with the latest rescue version 23.0.3 http…"
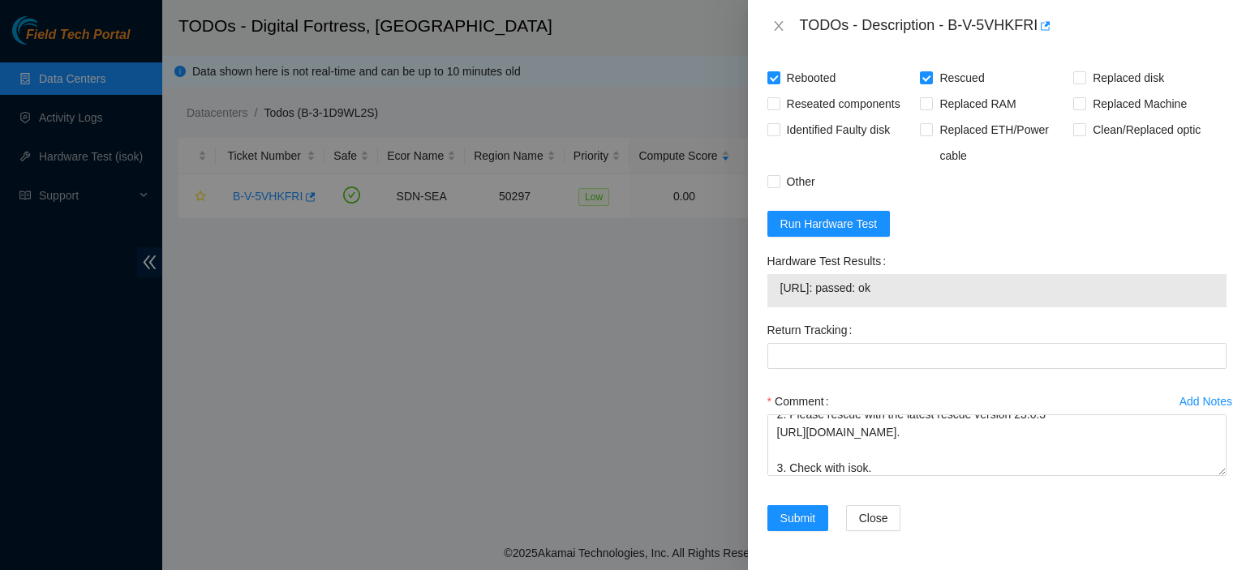
drag, startPoint x: 918, startPoint y: 301, endPoint x: 757, endPoint y: 288, distance: 161.9
click at [757, 288] on div "Problem Type Hardware Sub Type Tier 1 Rack Number DF05.F.07 Machine Number 10 S…" at bounding box center [997, 311] width 498 height 518
copy tbody "23.44.98.77: passed: ok"
click at [881, 472] on textarea "kbbyrne23@gmail.com - akak has completed your request (B-V-5VHKFRI) Message fro…" at bounding box center [996, 445] width 459 height 62
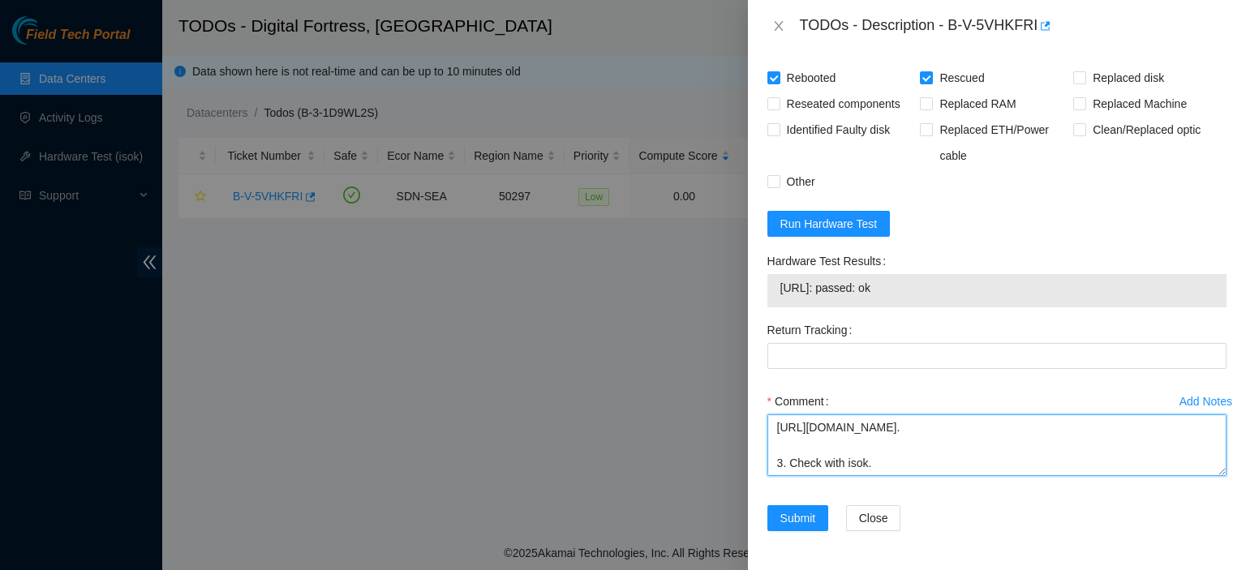
drag, startPoint x: 775, startPoint y: 432, endPoint x: 887, endPoint y: 452, distance: 113.0
click at [887, 452] on textarea "kbbyrne23@gmail.com - akak has completed your request (B-V-5VHKFRI) Message fro…" at bounding box center [996, 445] width 459 height 62
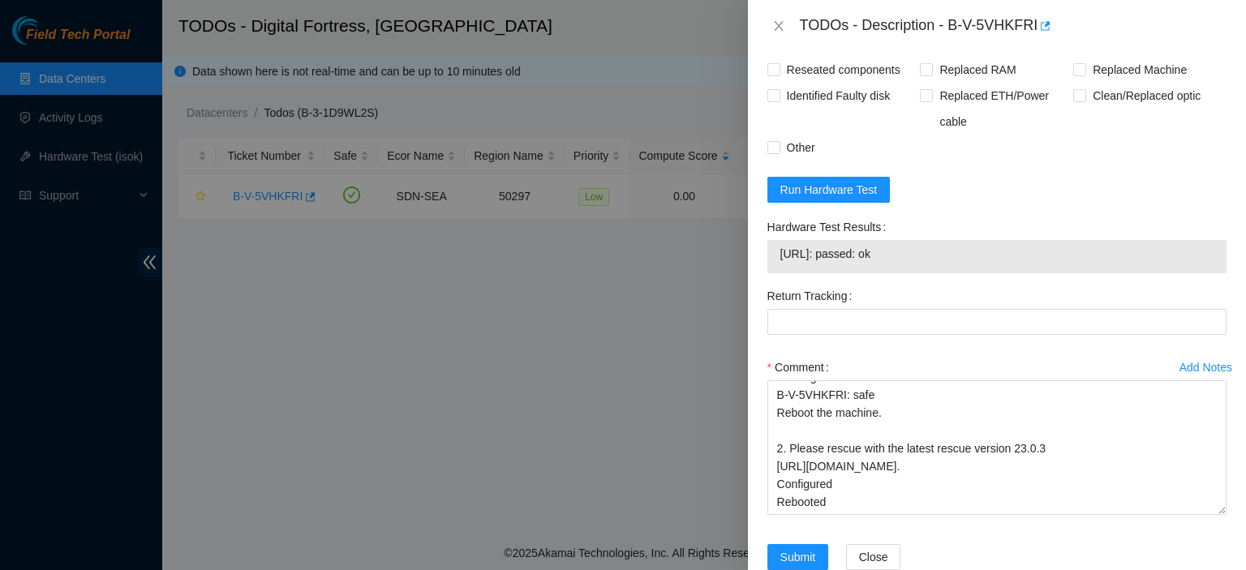
scroll to position [68, 0]
drag, startPoint x: 1208, startPoint y: 470, endPoint x: 1217, endPoint y: 541, distance: 71.9
click at [1217, 541] on div "Add Notes Comment kbbyrne23@gmail.com - akak has completed your request (B-V-5V…" at bounding box center [997, 447] width 472 height 187
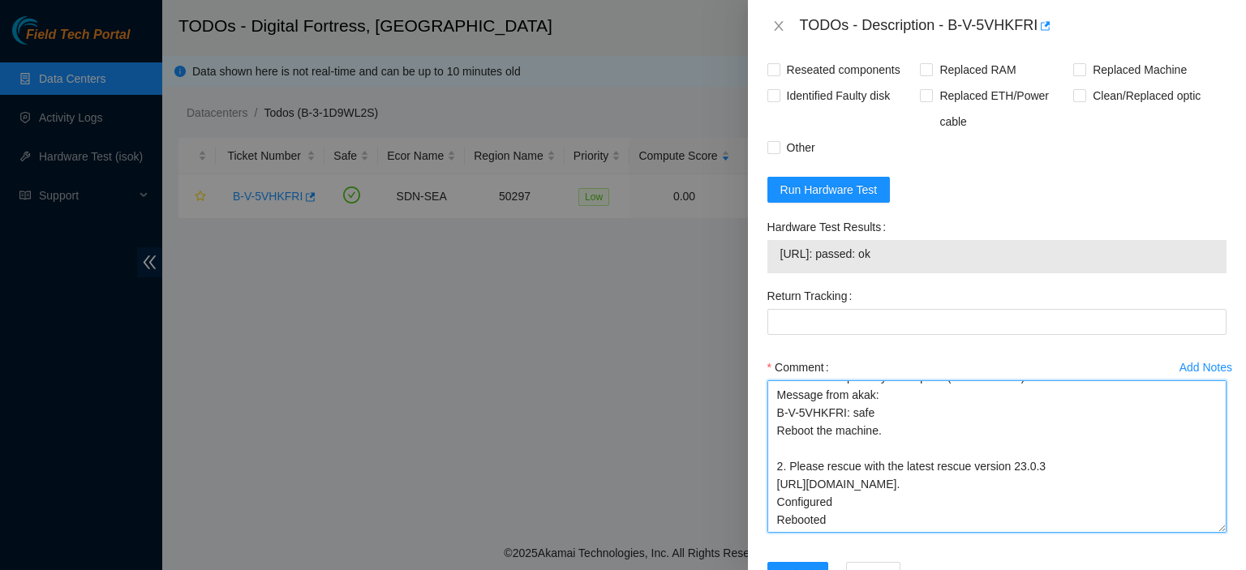
scroll to position [45, 0]
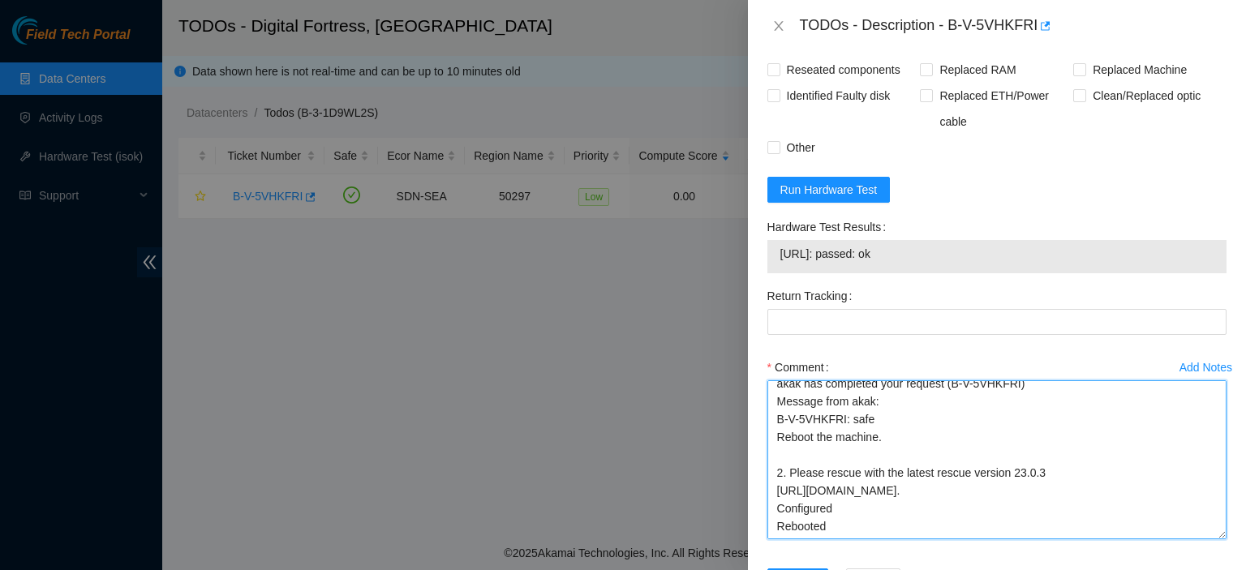
drag, startPoint x: 1205, startPoint y: 538, endPoint x: 1217, endPoint y: 564, distance: 28.7
click at [1217, 564] on div "Add Notes Comment kbbyrne23@gmail.com - akak has completed your request (B-V-5V…" at bounding box center [997, 461] width 472 height 214
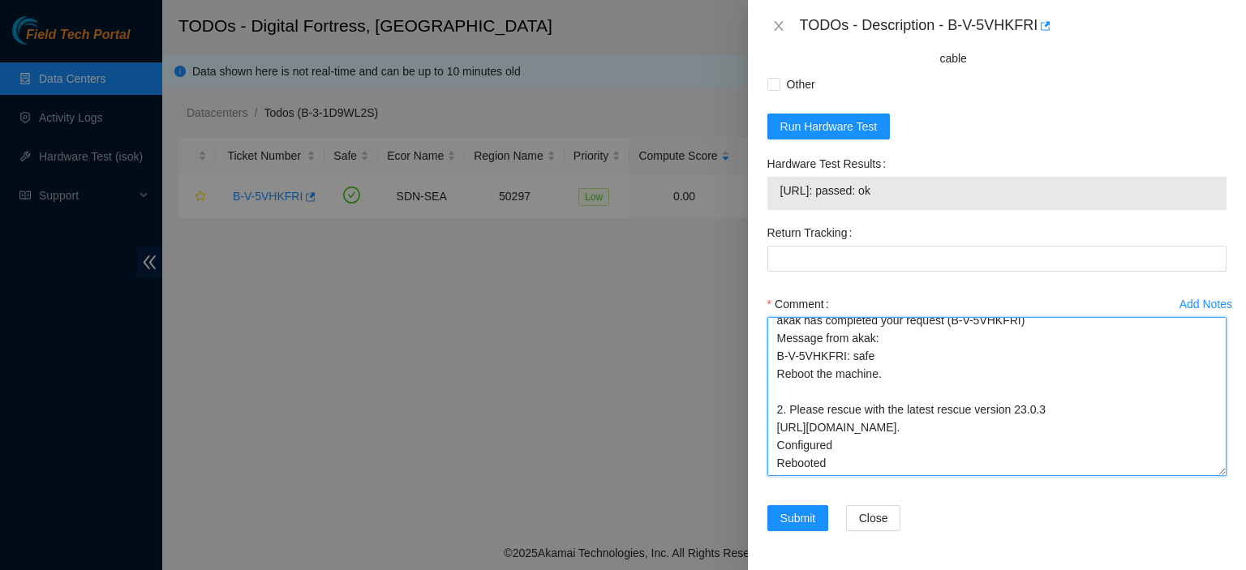
drag, startPoint x: 1196, startPoint y: 488, endPoint x: 1210, endPoint y: 602, distance: 114.4
click at [1210, 569] on html "Field Tech Portal Data Centers Activity Logs Hardware Test (isok) Support TODOs…" at bounding box center [623, 285] width 1246 height 570
click at [858, 467] on textarea "kbbyrne23@gmail.com - akak has completed your request (B-V-5VHKFRI) Message fro…" at bounding box center [996, 396] width 459 height 159
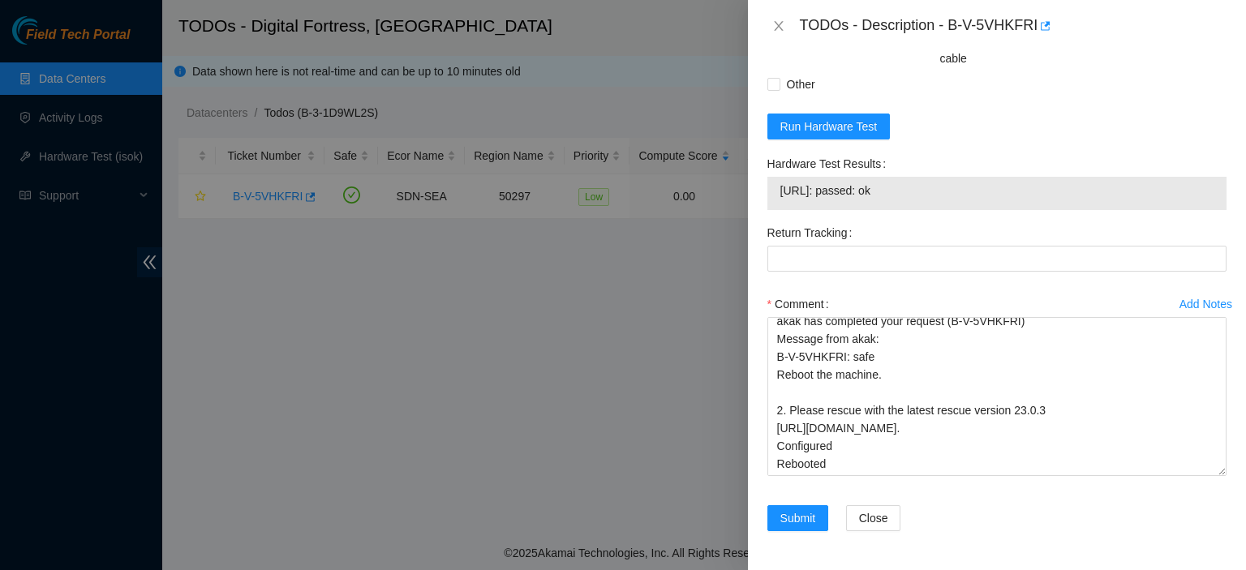
drag, startPoint x: 771, startPoint y: 196, endPoint x: 917, endPoint y: 205, distance: 146.3
click at [917, 205] on div "23.44.98.77: passed: ok" at bounding box center [996, 193] width 459 height 33
copy tbody "23.44.98.77: passed: ok"
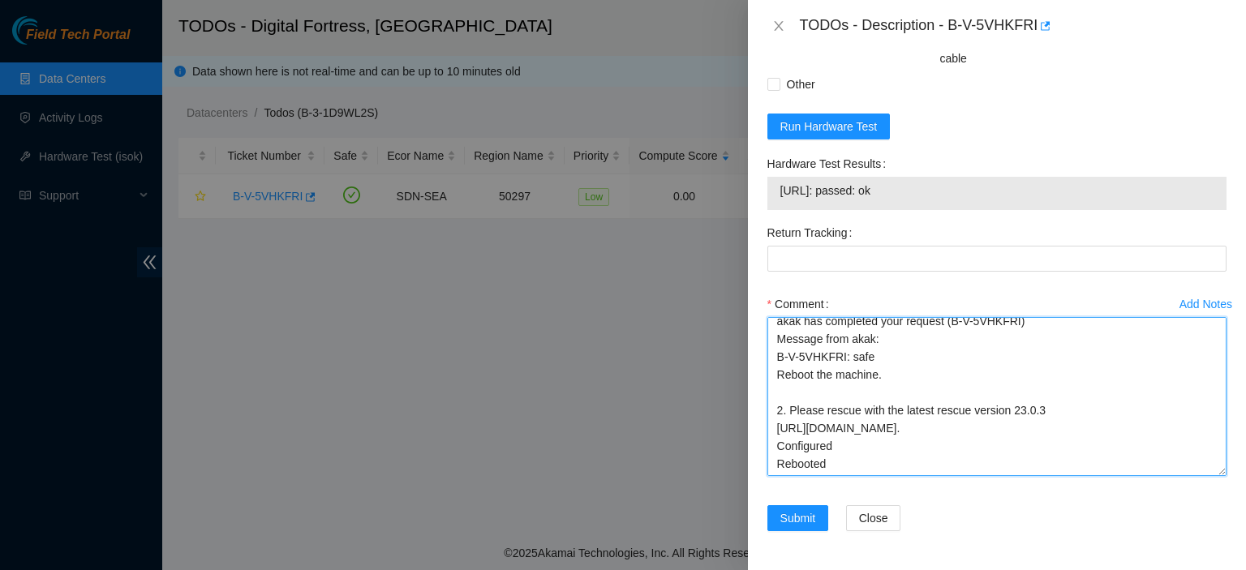
click at [859, 460] on textarea "kbbyrne23@gmail.com - akak has completed your request (B-V-5VHKFRI) Message fro…" at bounding box center [996, 396] width 459 height 159
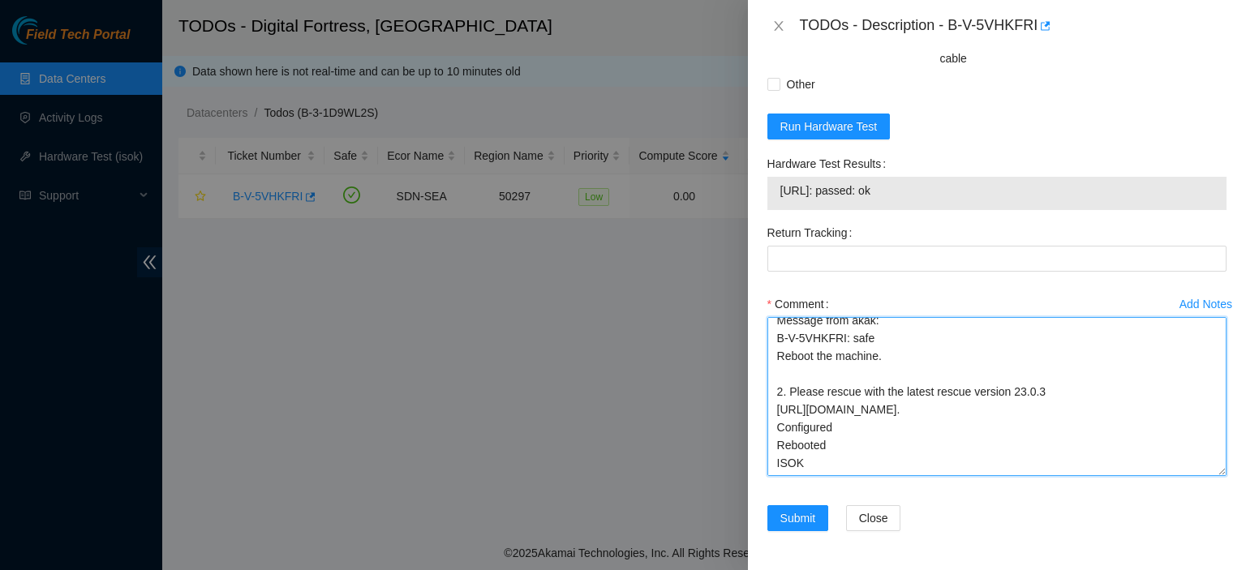
scroll to position [58, 0]
paste textarea "23.44.98.77: passed: ok"
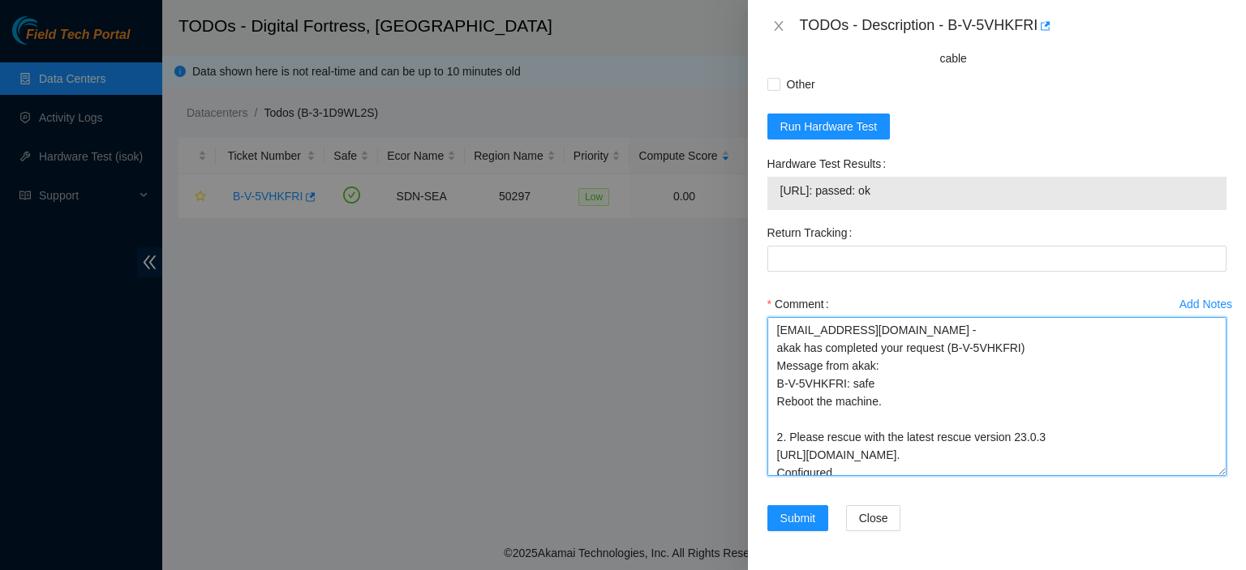
scroll to position [62, 0]
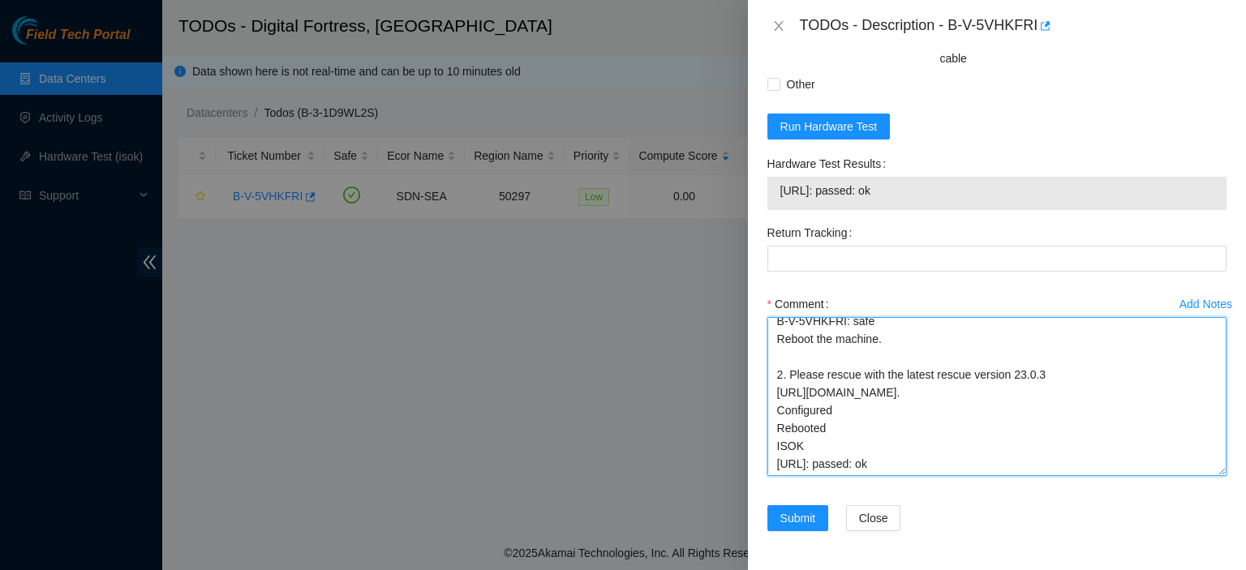
type textarea "kbbyrne23@gmail.com - akak has completed your request (B-V-5VHKFRI) Message fro…"
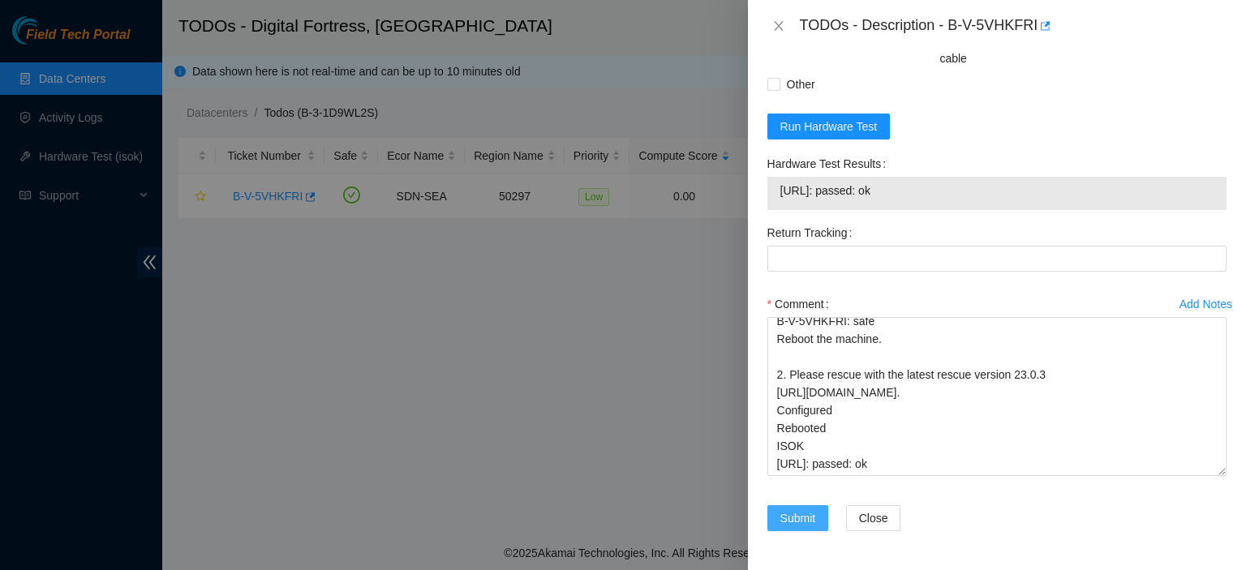
click at [795, 507] on button "Submit" at bounding box center [798, 518] width 62 height 26
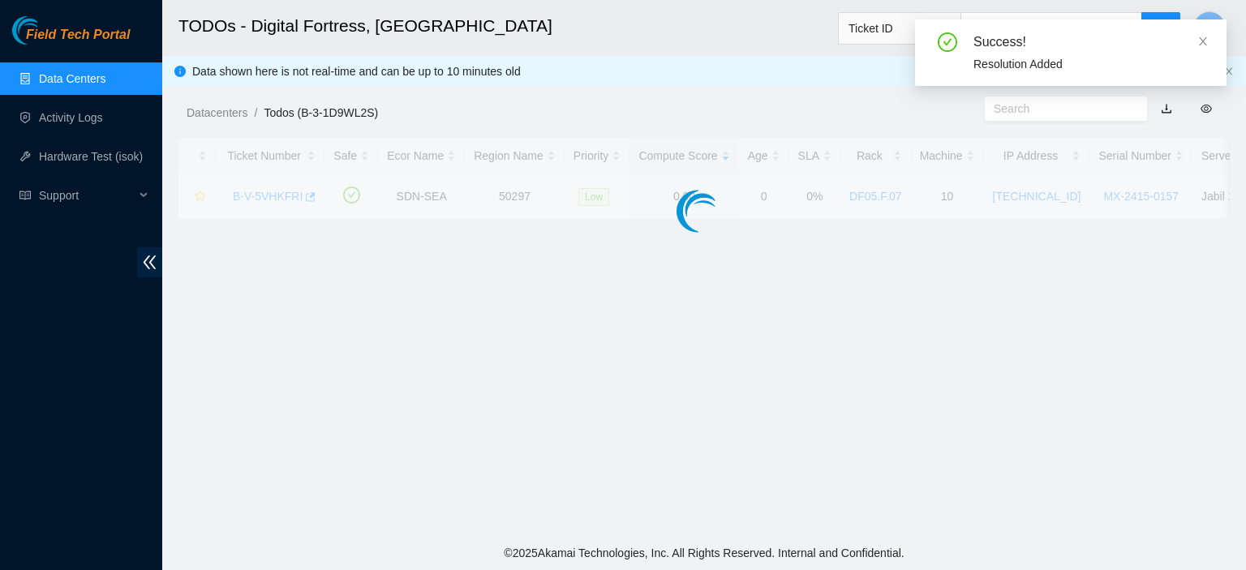
scroll to position [499, 0]
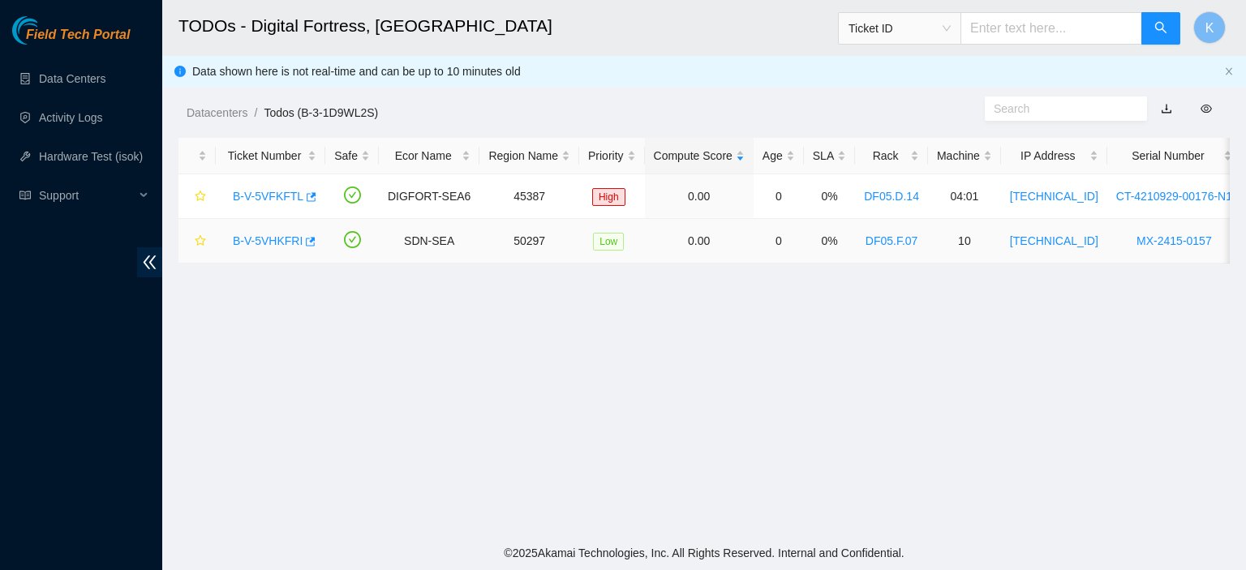
click at [269, 235] on link "B-V-5VHKFRI" at bounding box center [268, 240] width 70 height 13
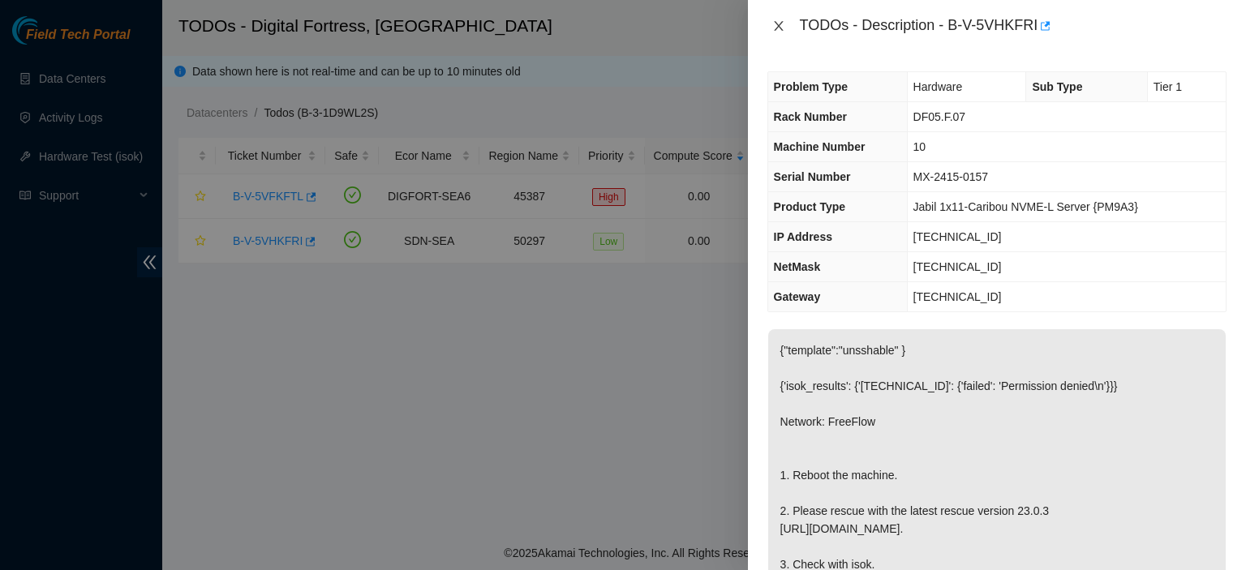
click at [781, 25] on icon "close" at bounding box center [778, 25] width 13 height 13
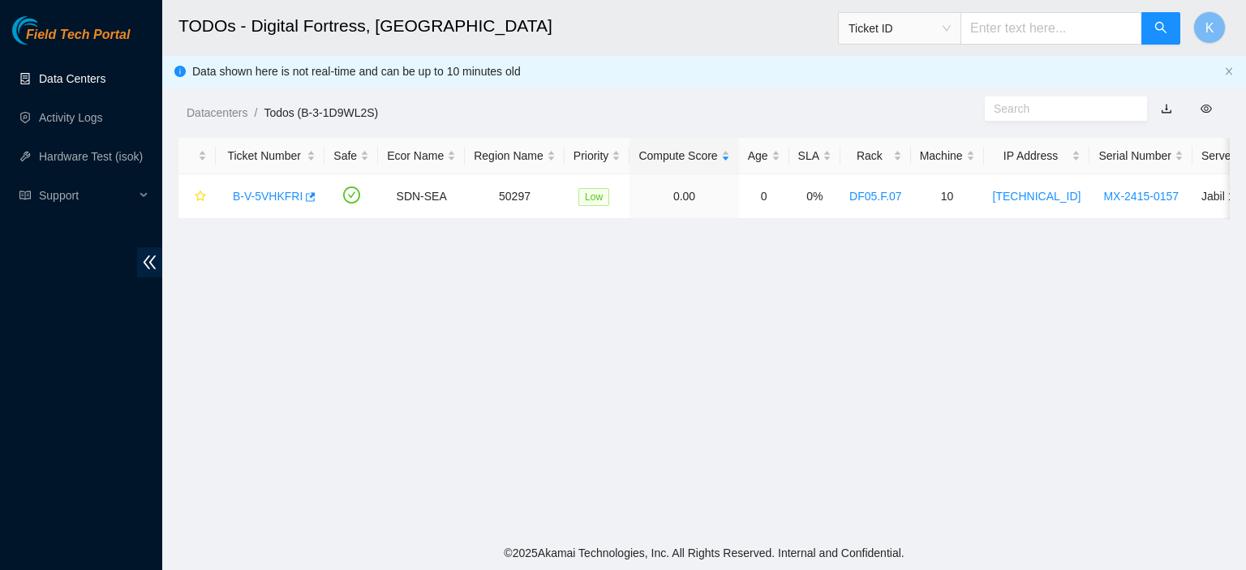
click at [78, 83] on link "Data Centers" at bounding box center [72, 78] width 67 height 13
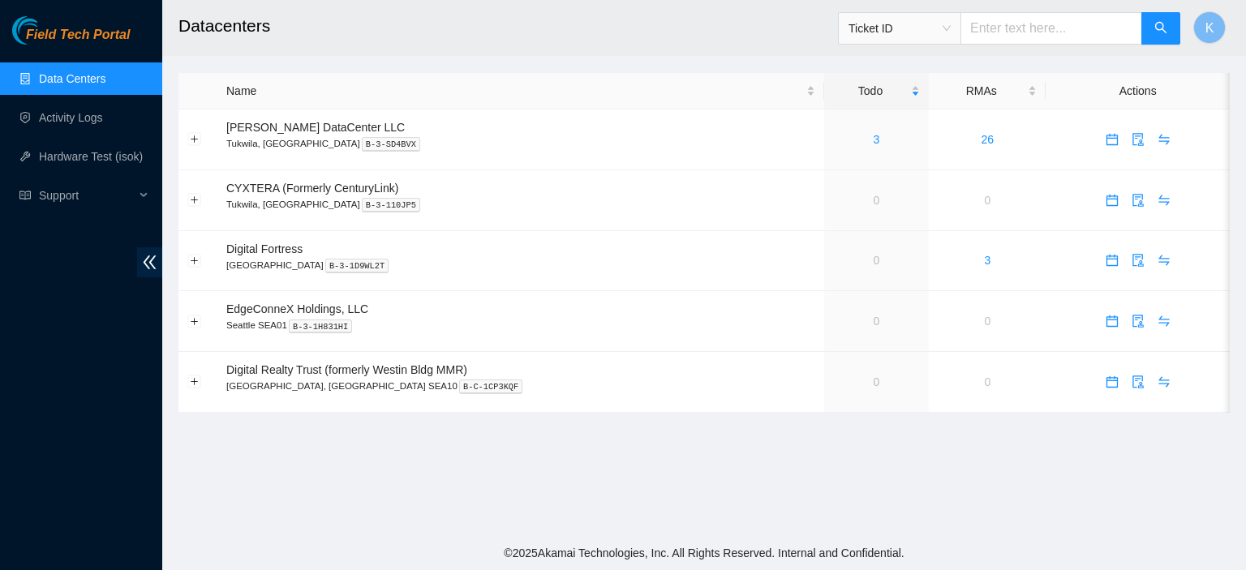
click at [753, 479] on main "Datacenters Ticket ID K Name Todo RMAs Actions [PERSON_NAME] DataCenter LLC [GE…" at bounding box center [704, 268] width 1084 height 536
